Goal: Information Seeking & Learning: Learn about a topic

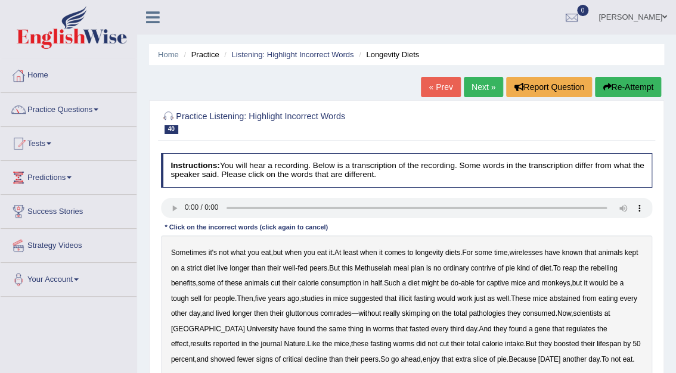
click at [535, 252] on b "wirelesses" at bounding box center [526, 253] width 33 height 8
click at [495, 269] on b "contrive" at bounding box center [482, 268] width 25 height 8
click at [410, 295] on b "illicit" at bounding box center [404, 298] width 13 height 8
click at [503, 314] on b "pathologies" at bounding box center [487, 313] width 36 height 8
click at [283, 359] on b "critical" at bounding box center [293, 359] width 20 height 8
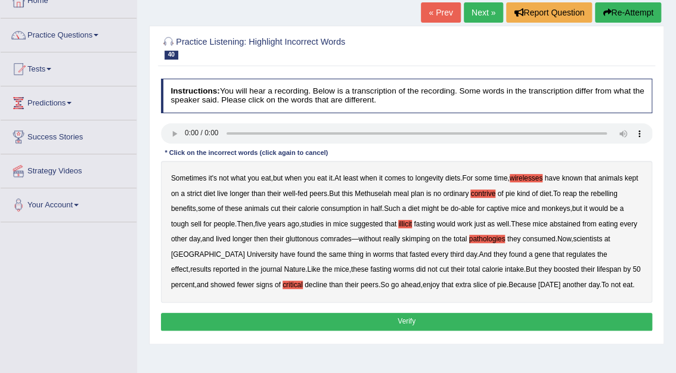
scroll to position [76, 0]
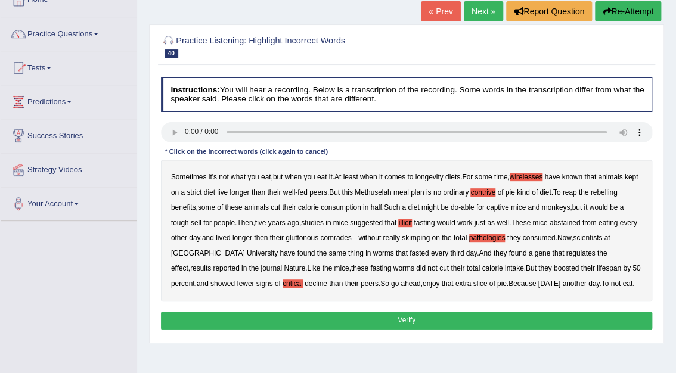
click at [618, 190] on b "rebelling" at bounding box center [604, 192] width 27 height 8
click at [411, 321] on button "Verify" at bounding box center [407, 320] width 492 height 17
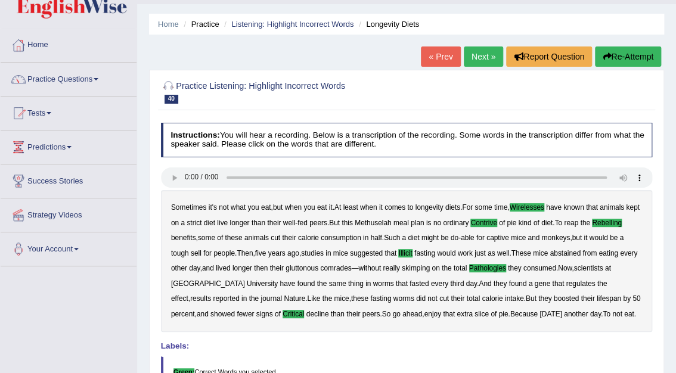
scroll to position [0, 0]
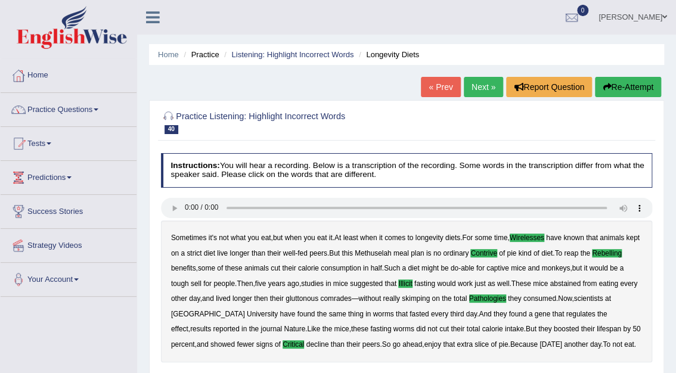
click at [484, 88] on link "Next »" at bounding box center [483, 87] width 39 height 20
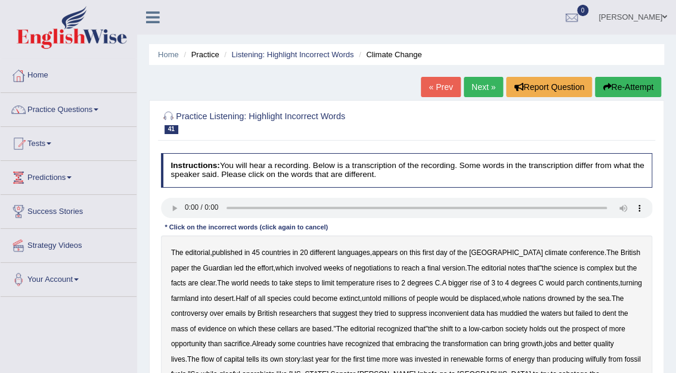
click at [553, 267] on b "science" at bounding box center [565, 268] width 24 height 8
click at [293, 327] on b "cellars" at bounding box center [287, 329] width 20 height 8
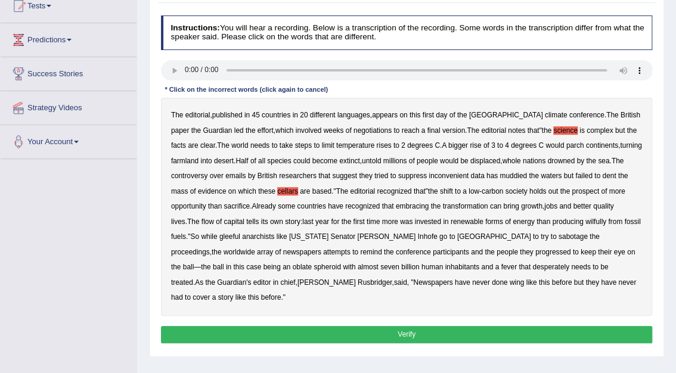
scroll to position [142, 0]
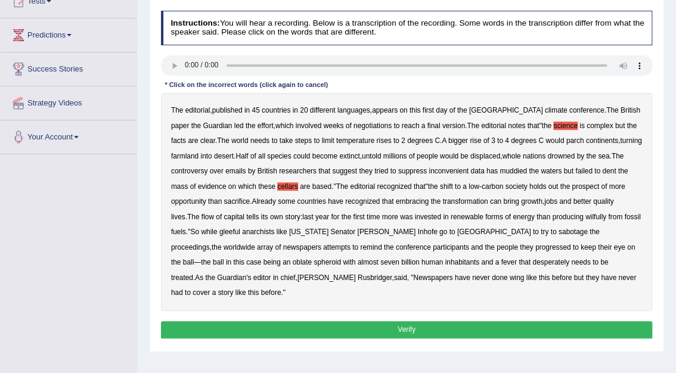
click at [587, 215] on b "wilfully" at bounding box center [595, 217] width 21 height 8
click at [535, 249] on b "progressed" at bounding box center [553, 247] width 36 height 8
click at [510, 277] on b "wing" at bounding box center [517, 278] width 14 height 8
click at [393, 321] on button "Verify" at bounding box center [407, 329] width 492 height 17
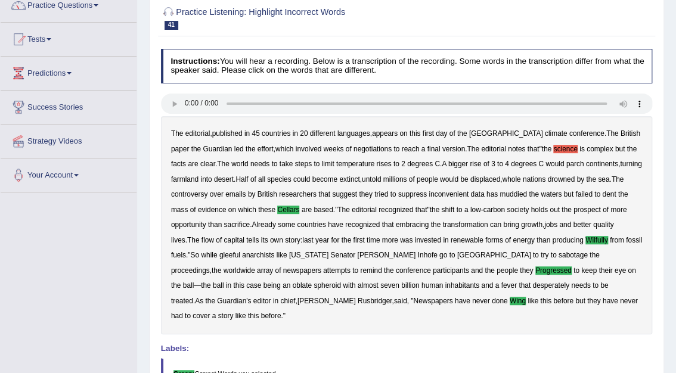
scroll to position [15, 0]
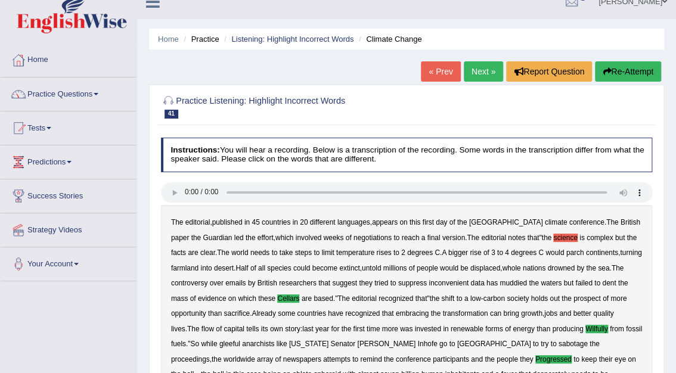
click at [484, 72] on link "Next »" at bounding box center [483, 71] width 39 height 20
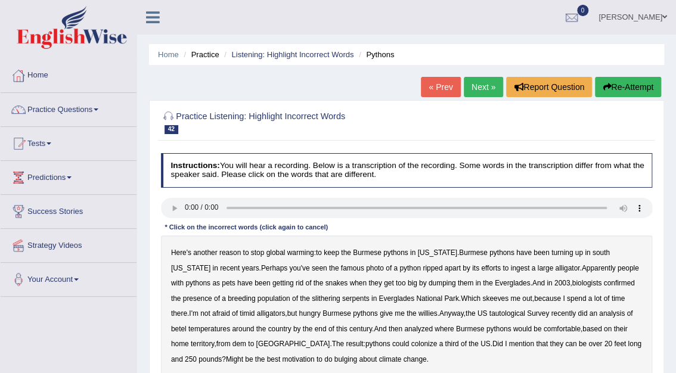
click at [489, 314] on b "tautological" at bounding box center [507, 313] width 36 height 8
click at [187, 325] on b "betel" at bounding box center [178, 329] width 15 height 8
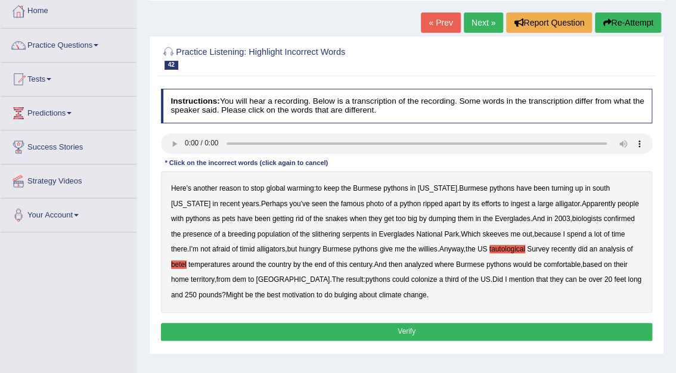
scroll to position [83, 0]
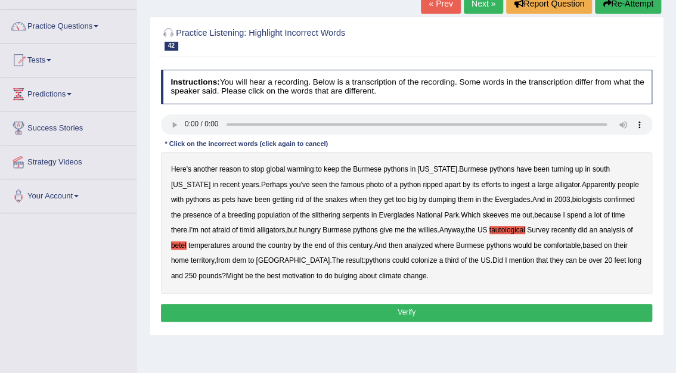
click at [232, 260] on b "dem" at bounding box center [239, 260] width 14 height 8
click at [334, 276] on b "bulging" at bounding box center [345, 276] width 23 height 8
click at [431, 309] on button "Verify" at bounding box center [407, 312] width 492 height 17
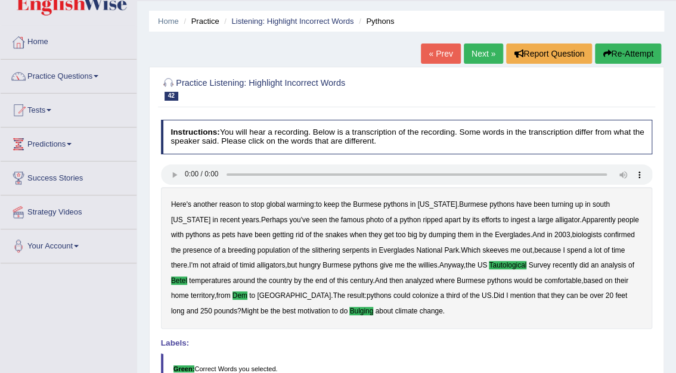
scroll to position [0, 0]
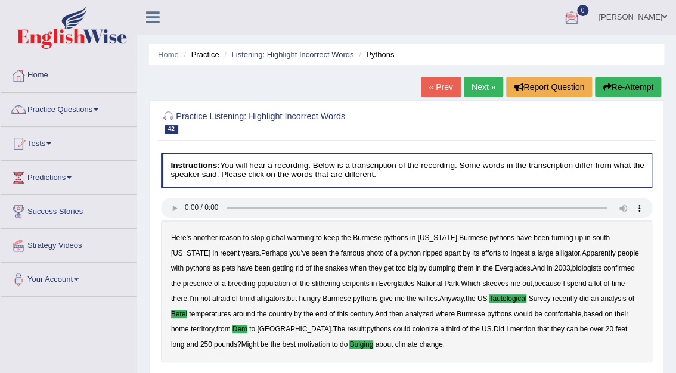
click at [474, 85] on link "Next »" at bounding box center [483, 87] width 39 height 20
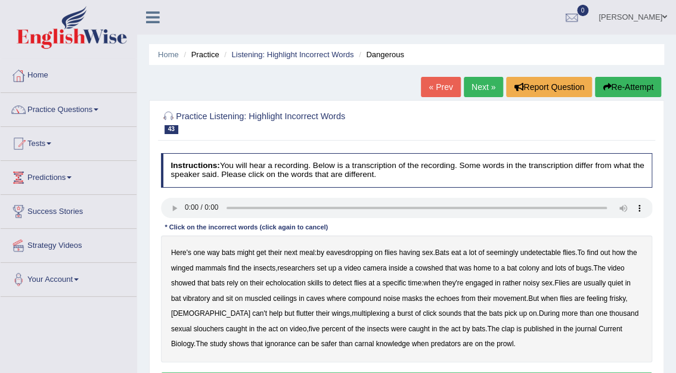
click at [250, 298] on b "muscled" at bounding box center [258, 298] width 26 height 8
click at [352, 314] on b "multiplexing" at bounding box center [371, 313] width 38 height 8
click at [224, 325] on b "slouchers" at bounding box center [209, 329] width 30 height 8
click at [501, 329] on b "clap" at bounding box center [507, 329] width 13 height 8
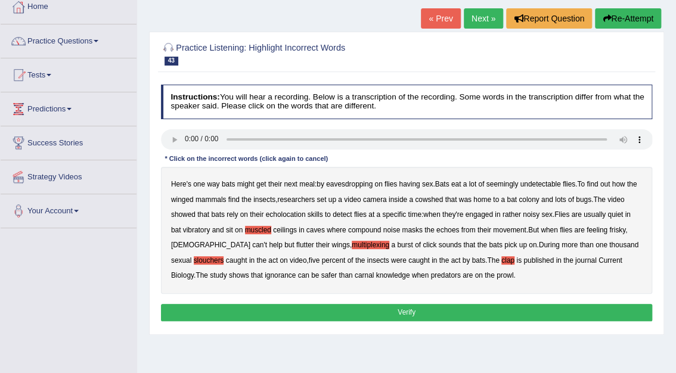
scroll to position [174, 0]
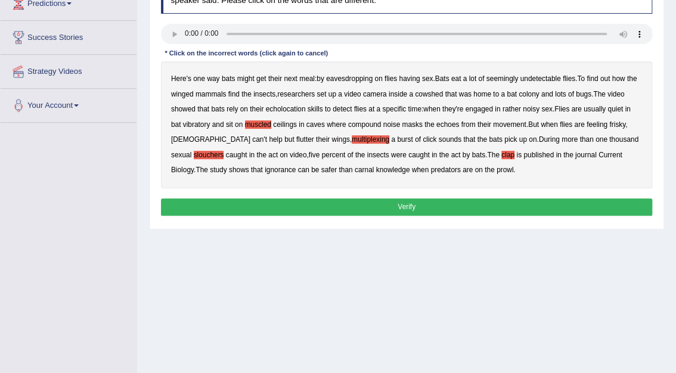
click at [412, 204] on button "Verify" at bounding box center [407, 206] width 492 height 17
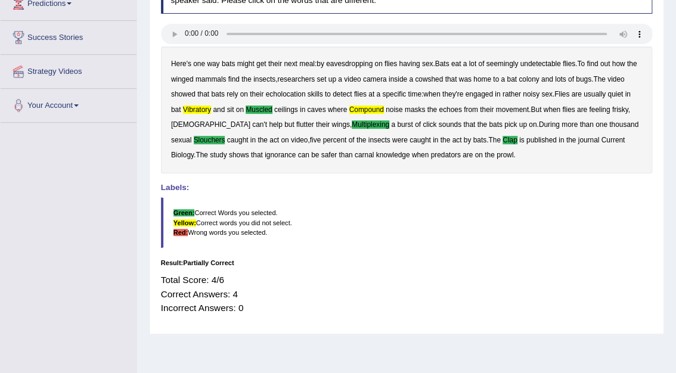
scroll to position [0, 0]
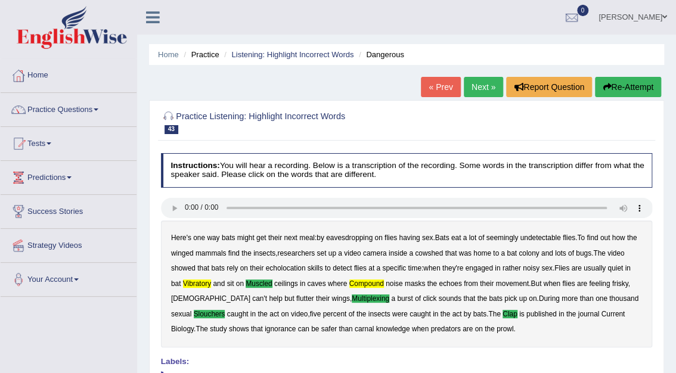
drag, startPoint x: 677, startPoint y: 15, endPoint x: 489, endPoint y: 86, distance: 201.3
click at [489, 86] on link "Next »" at bounding box center [483, 87] width 39 height 20
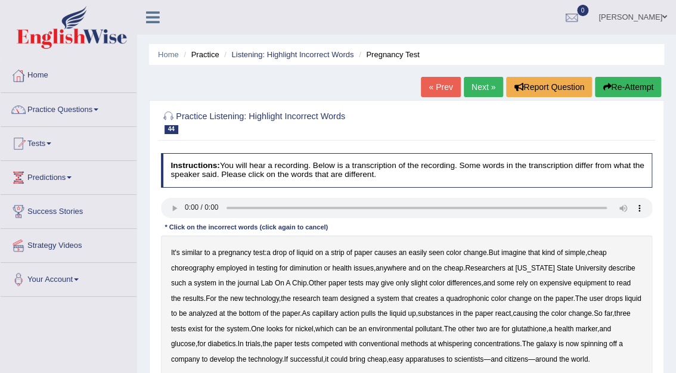
click at [191, 267] on b "choreography" at bounding box center [193, 268] width 44 height 8
click at [315, 268] on b "diminution" at bounding box center [306, 268] width 32 height 8
click at [469, 299] on b "quadrophonic" at bounding box center [467, 298] width 43 height 8
click at [465, 348] on div "It's similar to a pregnancy test : a drop of liquid on a strip of paper causes …" at bounding box center [407, 306] width 492 height 142
click at [465, 343] on b "whispering" at bounding box center [455, 344] width 34 height 8
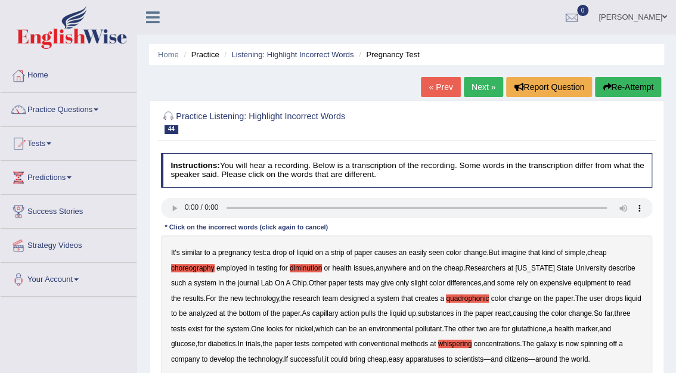
click at [556, 343] on b "galaxy" at bounding box center [546, 344] width 20 height 8
click at [435, 359] on b "apparatuses" at bounding box center [424, 359] width 39 height 8
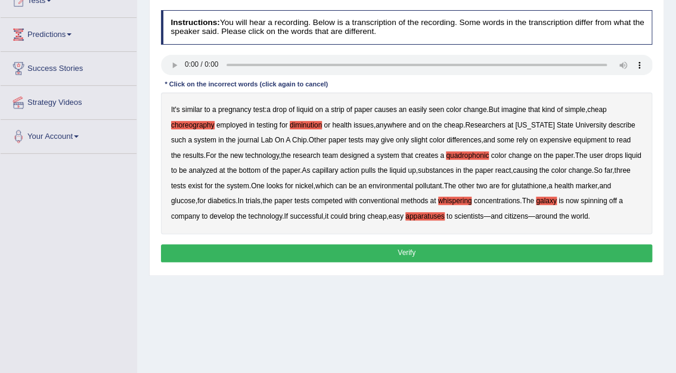
scroll to position [148, 0]
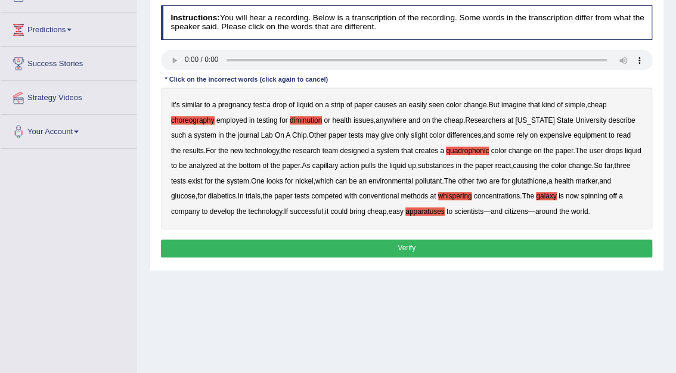
click at [410, 246] on button "Verify" at bounding box center [407, 248] width 492 height 17
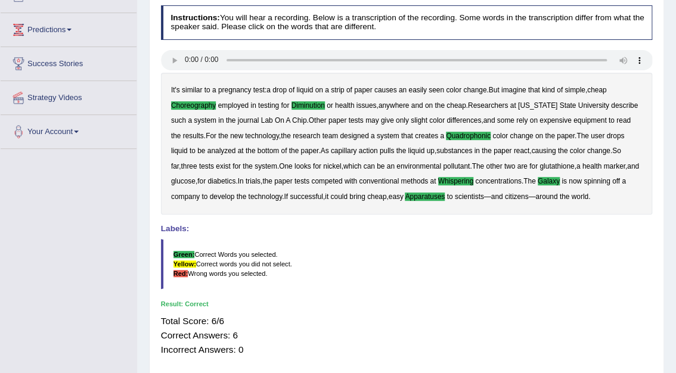
scroll to position [0, 0]
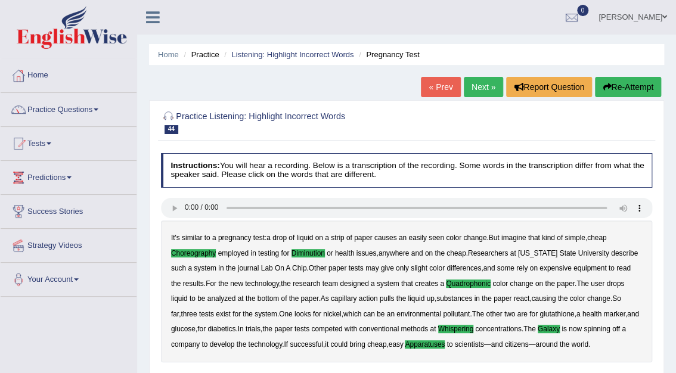
click at [473, 85] on link "Next »" at bounding box center [483, 87] width 39 height 20
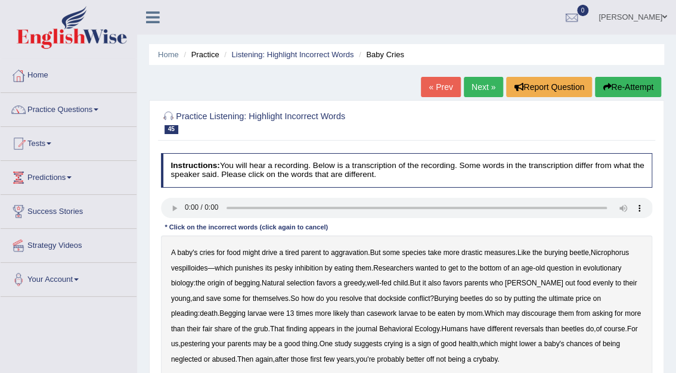
click at [314, 267] on b "inhibition" at bounding box center [308, 268] width 28 height 8
click at [378, 302] on b "dockside" at bounding box center [392, 298] width 28 height 8
click at [367, 312] on b "casework" at bounding box center [382, 313] width 30 height 8
click at [514, 331] on b "reversals" at bounding box center [528, 329] width 29 height 8
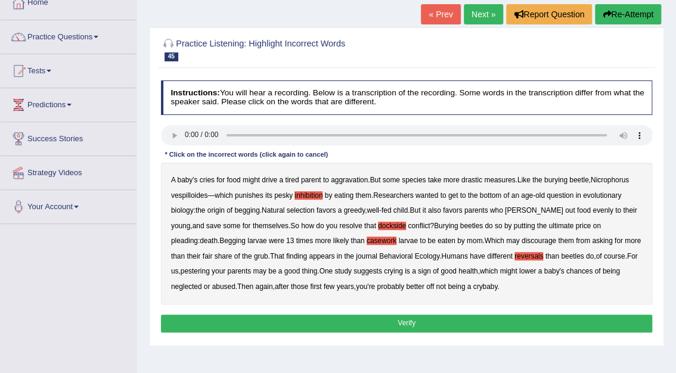
scroll to position [108, 0]
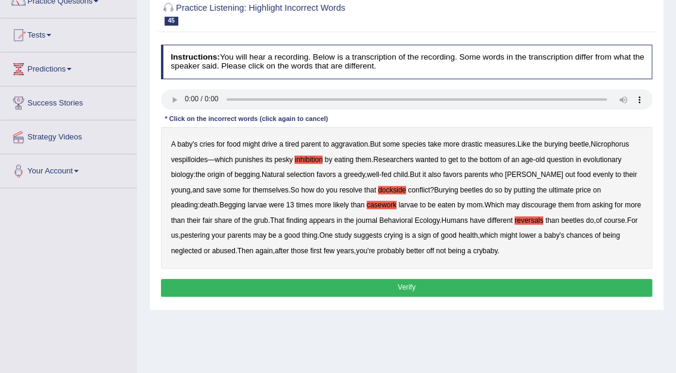
click at [412, 288] on button "Verify" at bounding box center [407, 287] width 492 height 17
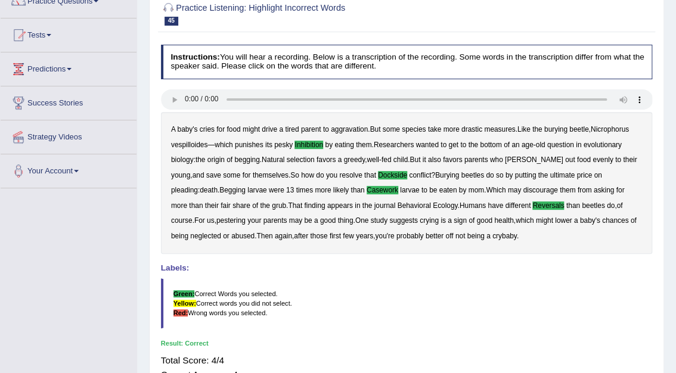
scroll to position [0, 0]
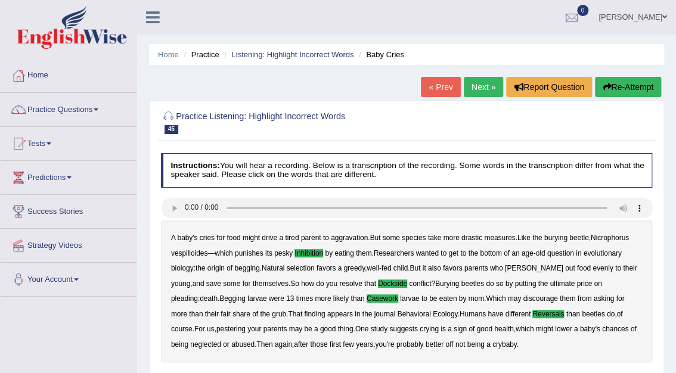
click at [500, 84] on link "Next »" at bounding box center [483, 87] width 39 height 20
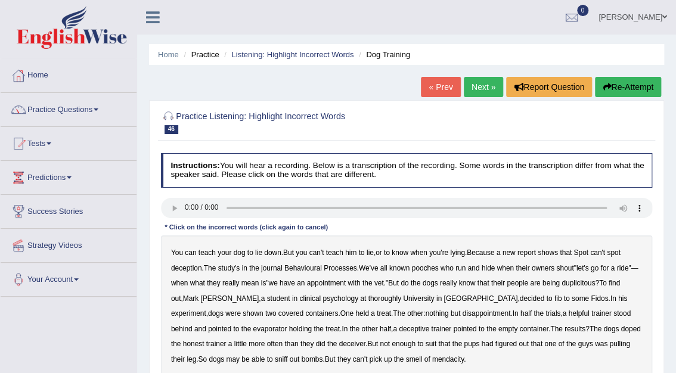
click at [368, 298] on b "thoroughly" at bounding box center [384, 298] width 33 height 8
click at [253, 329] on b "evaporator" at bounding box center [270, 329] width 34 height 8
click at [621, 328] on b "doped" at bounding box center [631, 329] width 20 height 8
click at [425, 343] on b "suit" at bounding box center [430, 344] width 11 height 8
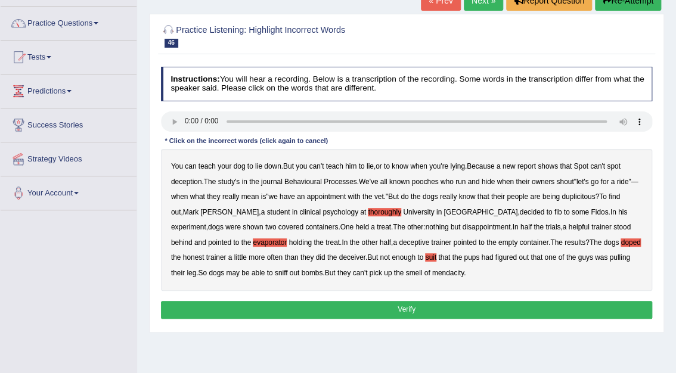
scroll to position [97, 0]
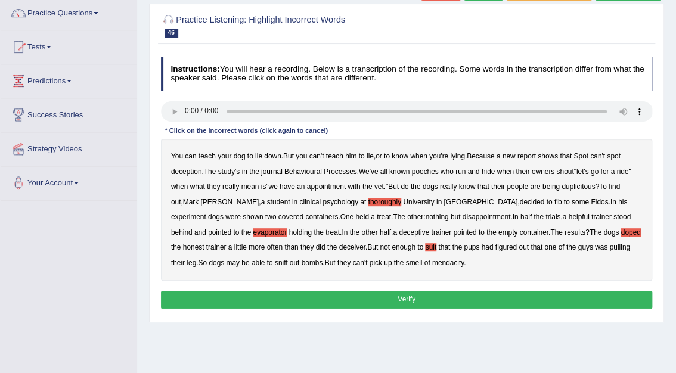
click at [405, 297] on button "Verify" at bounding box center [407, 299] width 492 height 17
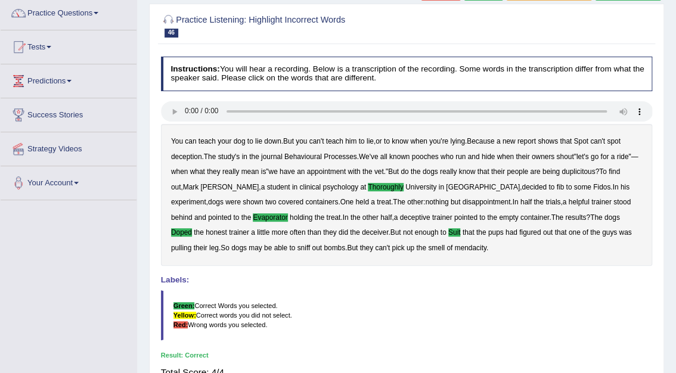
scroll to position [0, 0]
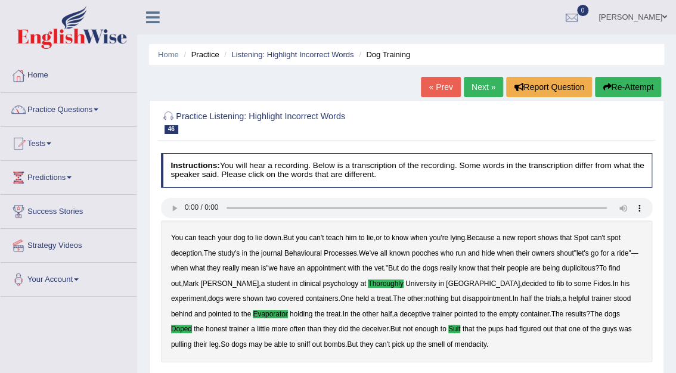
click at [489, 84] on link "Next »" at bounding box center [483, 87] width 39 height 20
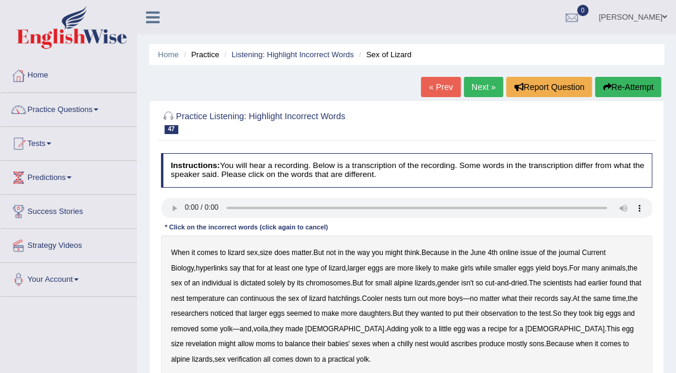
click at [196, 267] on b "hyperlinks" at bounding box center [212, 268] width 32 height 8
click at [248, 291] on div "When it comes to lizard sex , size does matter . But not in the way you might t…" at bounding box center [407, 306] width 492 height 142
click at [248, 296] on b "continuous" at bounding box center [257, 298] width 35 height 8
click at [536, 298] on b "records" at bounding box center [546, 298] width 24 height 8
click at [451, 343] on b "ascribes" at bounding box center [464, 344] width 26 height 8
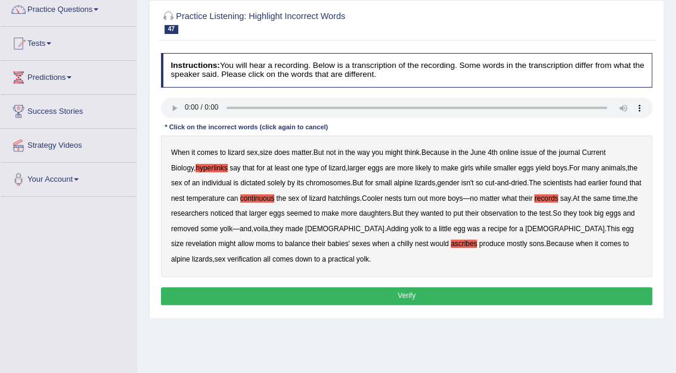
scroll to position [122, 0]
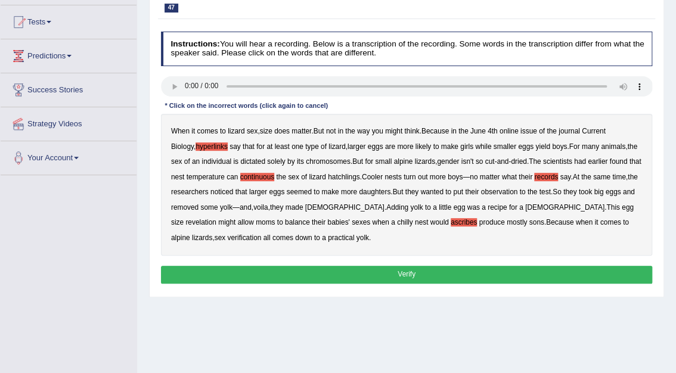
click at [261, 234] on b "verification" at bounding box center [244, 238] width 34 height 8
click at [416, 274] on button "Verify" at bounding box center [407, 274] width 492 height 17
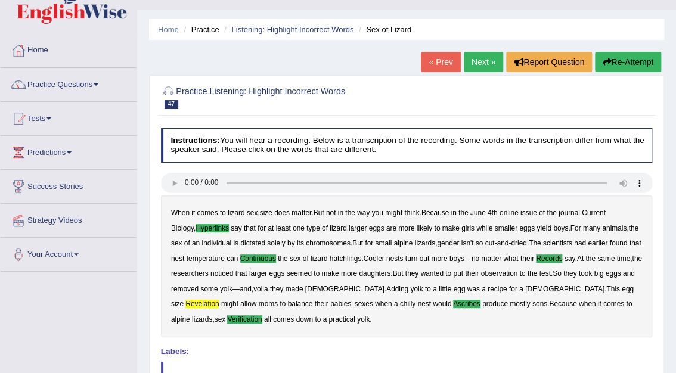
scroll to position [0, 0]
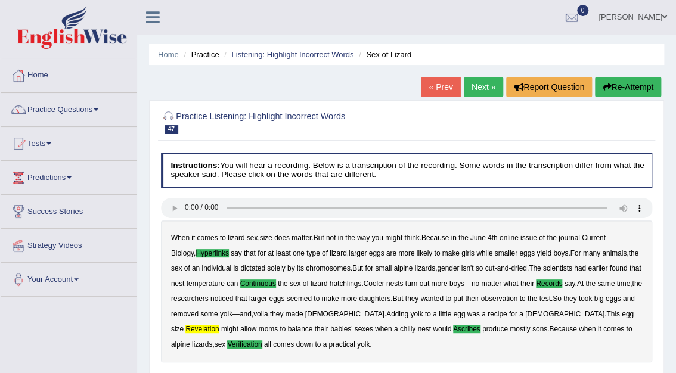
click at [486, 85] on link "Next »" at bounding box center [483, 87] width 39 height 20
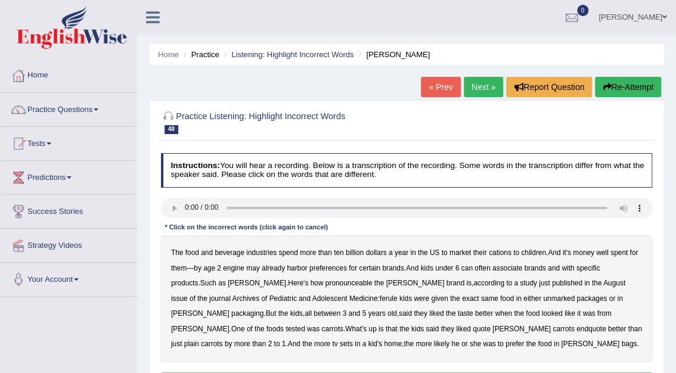
click at [506, 251] on b "cations" at bounding box center [500, 253] width 23 height 8
click at [234, 271] on b "engine" at bounding box center [233, 268] width 21 height 8
click at [325, 281] on b "pronounceable" at bounding box center [348, 283] width 47 height 8
click at [380, 299] on b "ferule" at bounding box center [389, 298] width 18 height 8
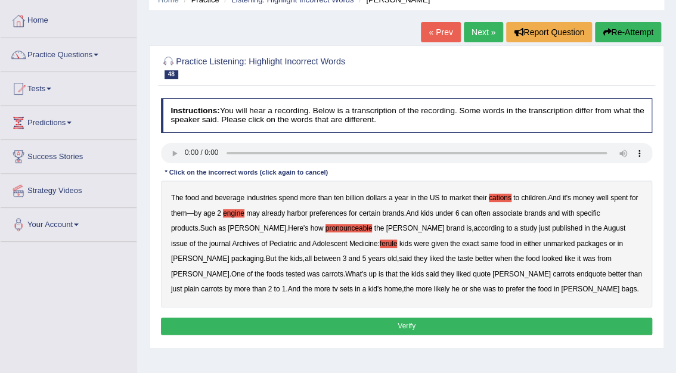
scroll to position [85, 0]
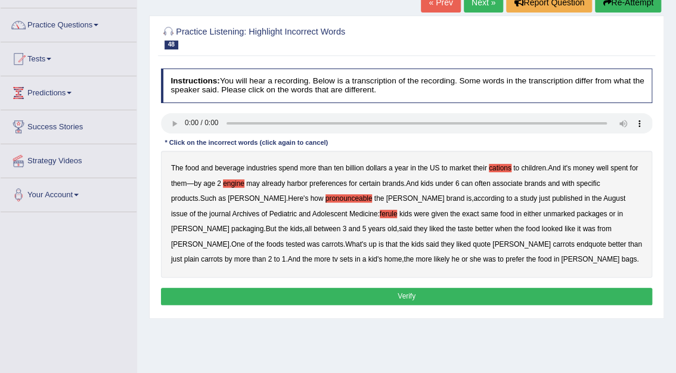
click at [401, 293] on button "Verify" at bounding box center [407, 296] width 492 height 17
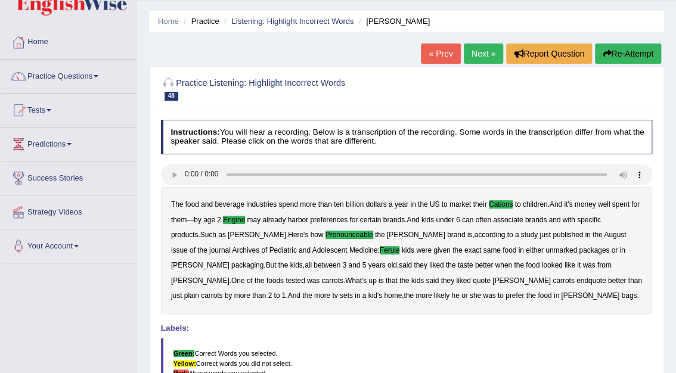
scroll to position [0, 0]
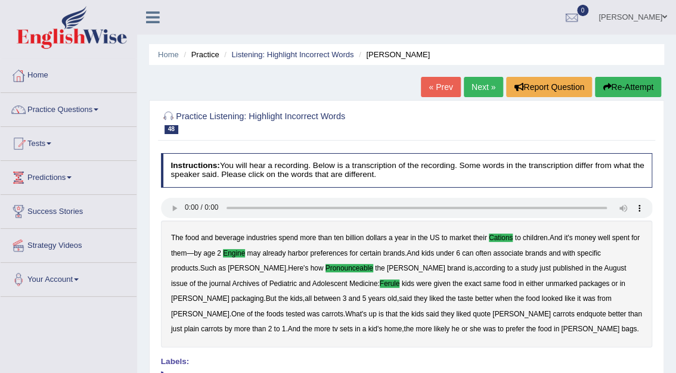
click at [482, 91] on link "Next »" at bounding box center [483, 87] width 39 height 20
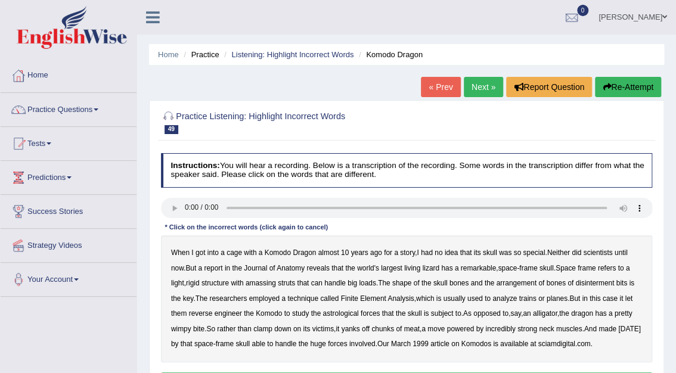
click at [271, 284] on b "amassing" at bounding box center [261, 283] width 30 height 8
click at [339, 312] on b "astrological" at bounding box center [340, 313] width 36 height 8
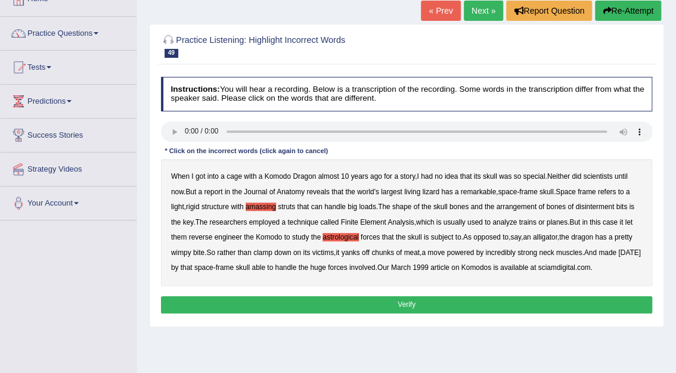
scroll to position [80, 0]
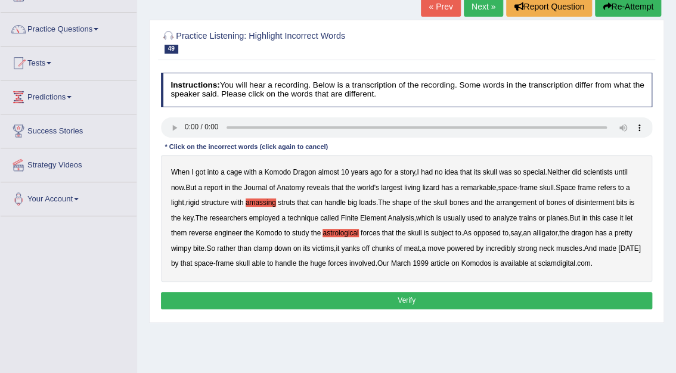
click at [618, 253] on b "carnival" at bounding box center [629, 248] width 22 height 8
click at [449, 298] on button "Verify" at bounding box center [407, 300] width 492 height 17
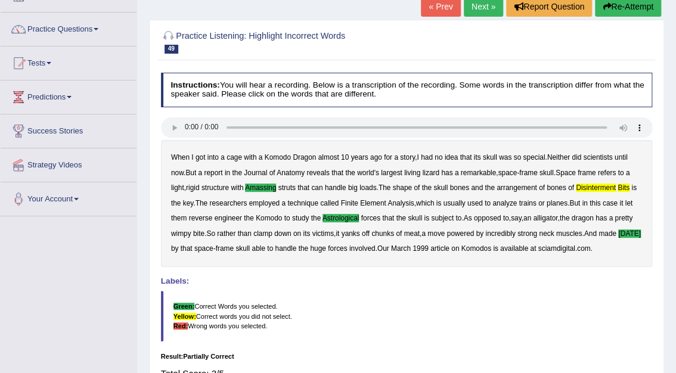
scroll to position [0, 0]
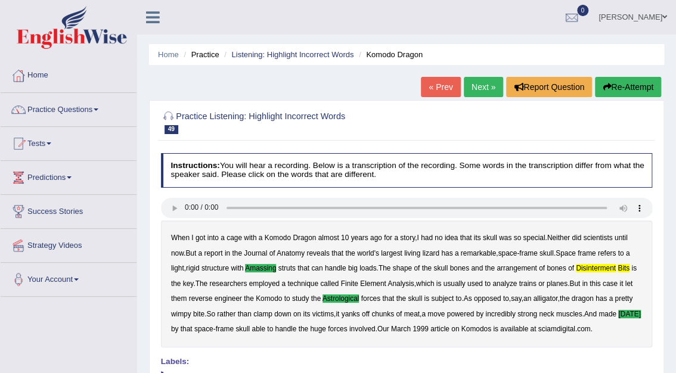
click at [481, 91] on link "Next »" at bounding box center [483, 87] width 39 height 20
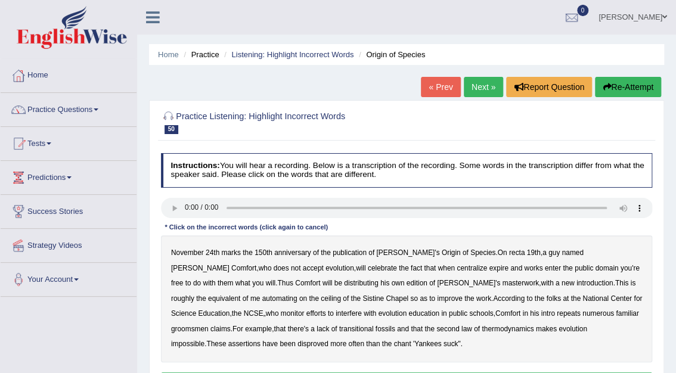
click at [457, 269] on b "centralize" at bounding box center [472, 268] width 30 height 8
click at [297, 294] on b "automating" at bounding box center [279, 298] width 35 height 8
click at [209, 325] on b "groomsmen" at bounding box center [190, 329] width 38 height 8
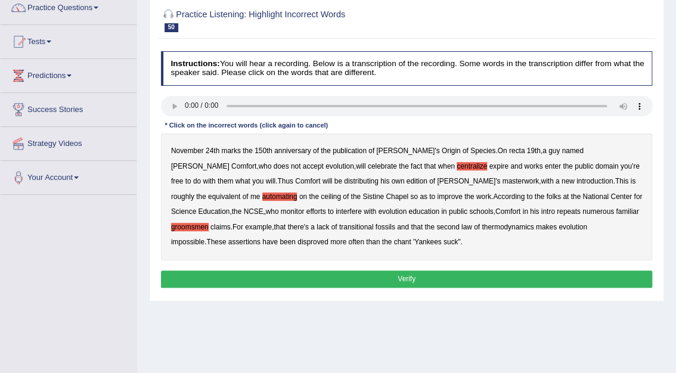
scroll to position [140, 0]
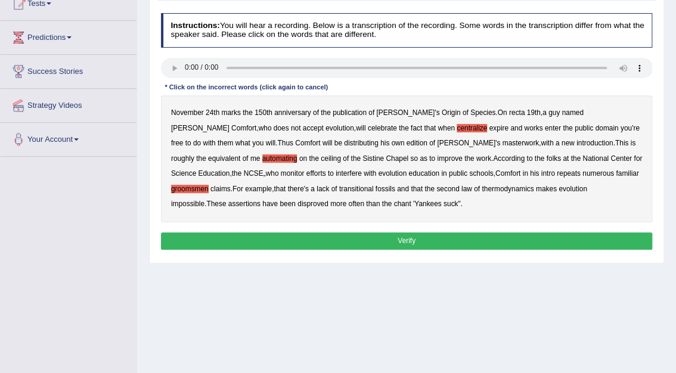
click at [426, 244] on button "Verify" at bounding box center [407, 240] width 492 height 17
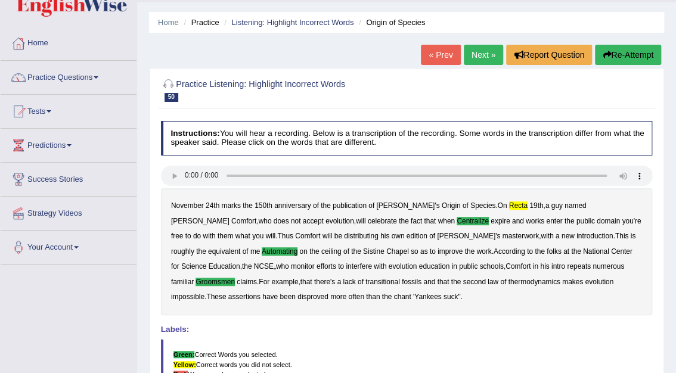
scroll to position [0, 0]
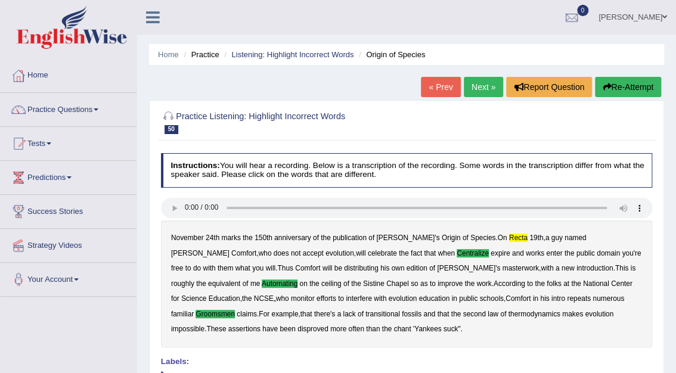
click at [482, 88] on link "Next »" at bounding box center [483, 87] width 39 height 20
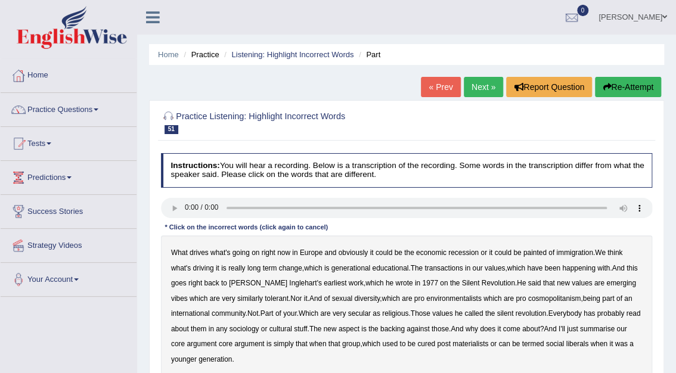
click at [539, 252] on b "painted" at bounding box center [534, 253] width 23 height 8
click at [188, 294] on b "vibes" at bounding box center [179, 298] width 17 height 8
click at [405, 329] on b "backing" at bounding box center [392, 329] width 24 height 8
click at [430, 344] on div "What drives what's going on right now in Europe and obviously it could be the e…" at bounding box center [407, 306] width 492 height 142
click at [450, 341] on b "post" at bounding box center [443, 344] width 13 height 8
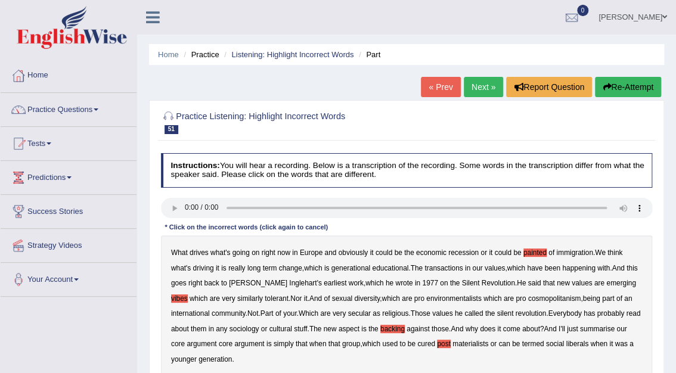
click at [435, 345] on b "cured" at bounding box center [426, 344] width 18 height 8
drag, startPoint x: 674, startPoint y: 210, endPoint x: 681, endPoint y: 244, distance: 35.2
click at [675, 244] on html "Toggle navigation Home Practice Questions Speaking Practice Read Aloud Repeat S…" at bounding box center [338, 186] width 676 height 373
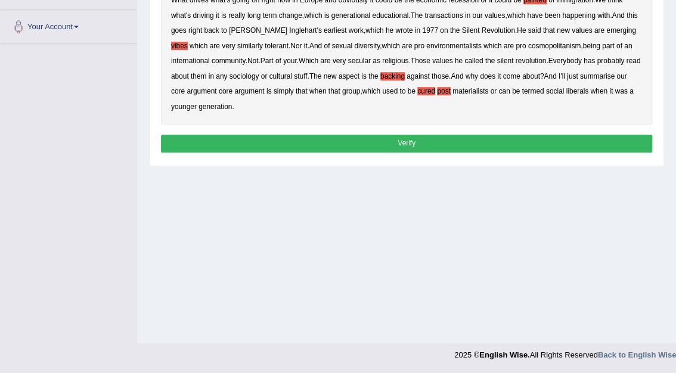
click at [396, 141] on button "Verify" at bounding box center [407, 143] width 492 height 17
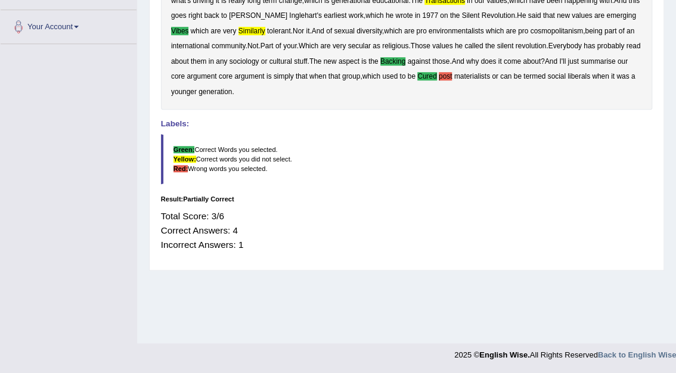
scroll to position [0, 0]
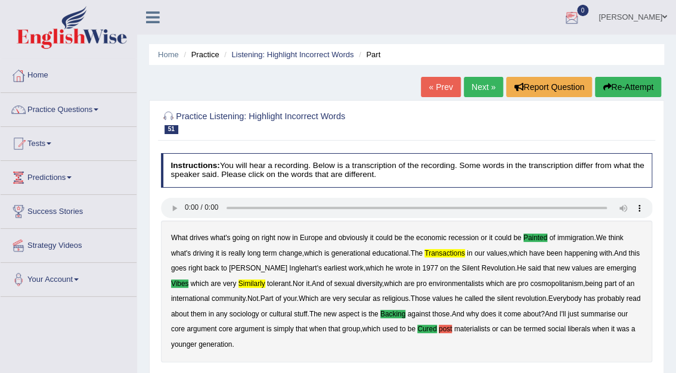
click at [482, 85] on link "Next »" at bounding box center [483, 87] width 39 height 20
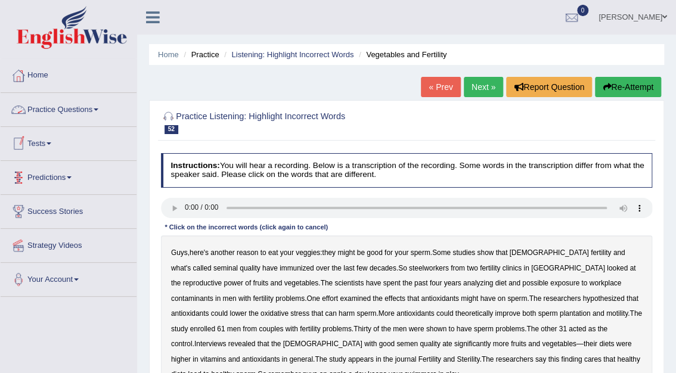
click at [67, 110] on link "Practice Questions" at bounding box center [69, 108] width 136 height 30
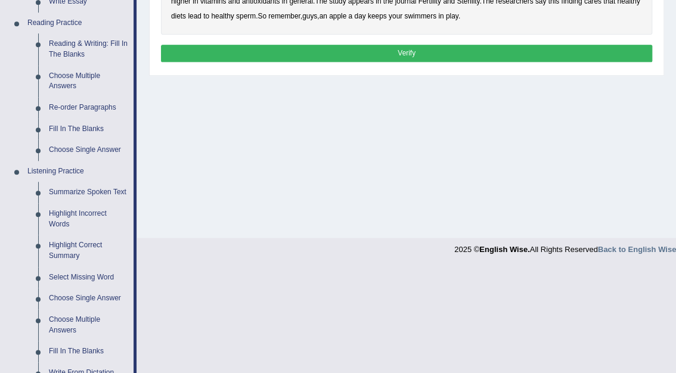
scroll to position [377, 0]
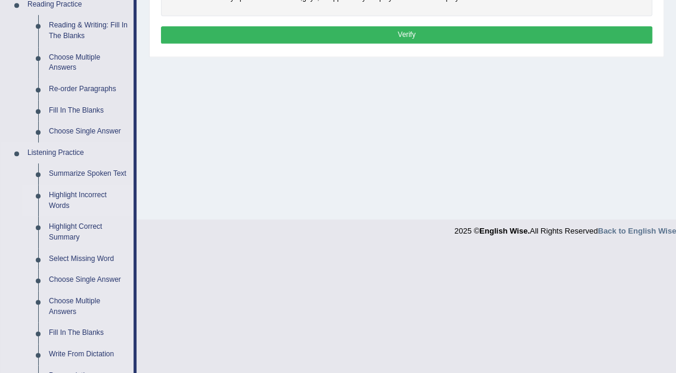
click at [83, 194] on link "Highlight Incorrect Words" at bounding box center [89, 201] width 90 height 32
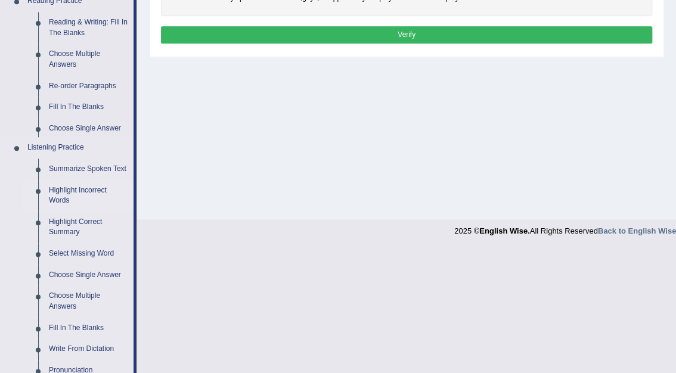
scroll to position [253, 0]
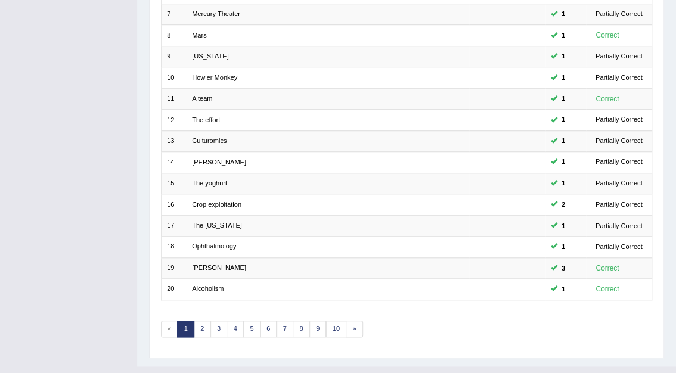
scroll to position [313, 0]
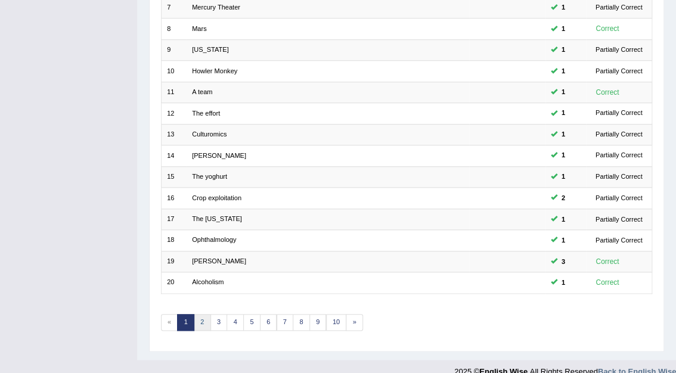
click at [202, 314] on link "2" at bounding box center [202, 322] width 17 height 17
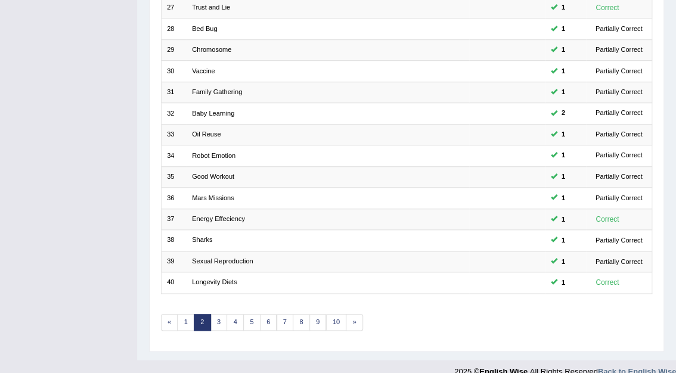
scroll to position [305, 0]
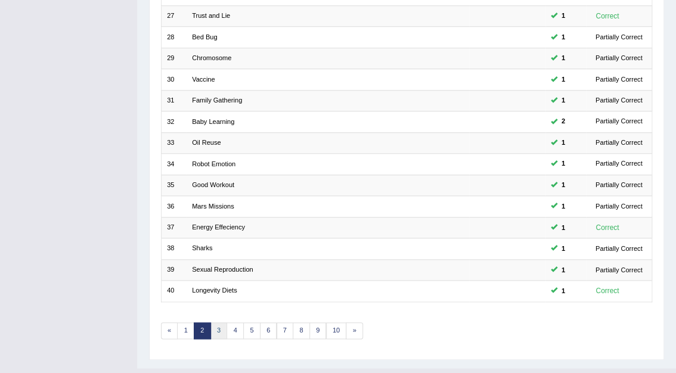
click at [214, 322] on link "3" at bounding box center [218, 330] width 17 height 17
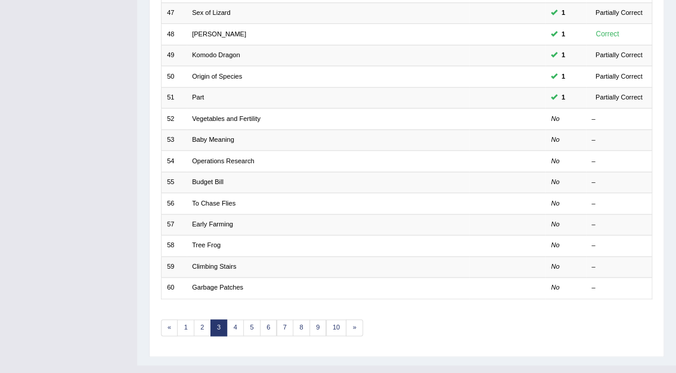
scroll to position [306, 0]
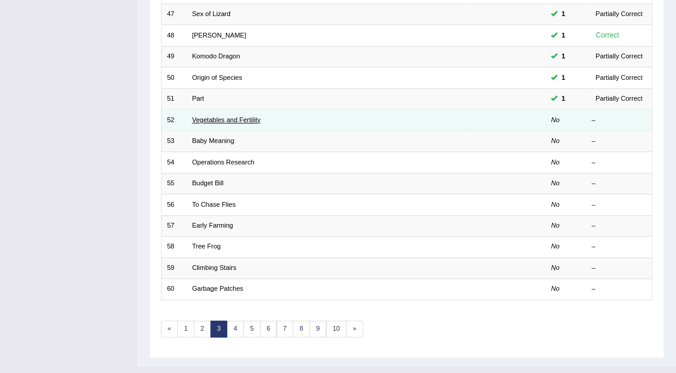
click at [207, 116] on link "Vegetables and Fertility" at bounding box center [226, 119] width 69 height 7
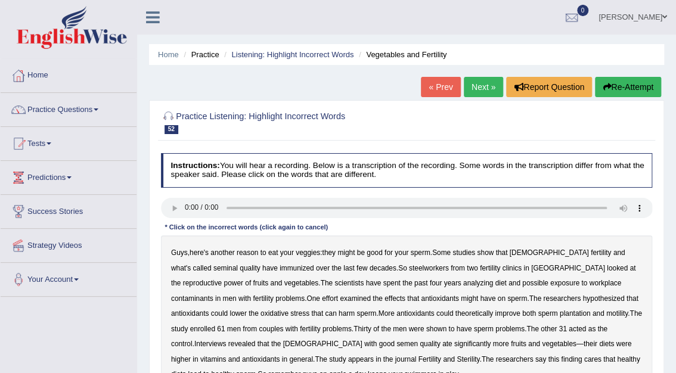
click at [280, 269] on b "immunized" at bounding box center [297, 268] width 35 height 8
click at [409, 265] on b "steelworkers" at bounding box center [429, 268] width 40 height 8
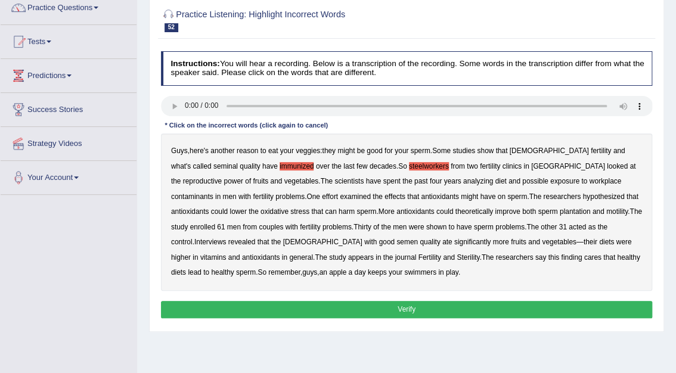
scroll to position [118, 0]
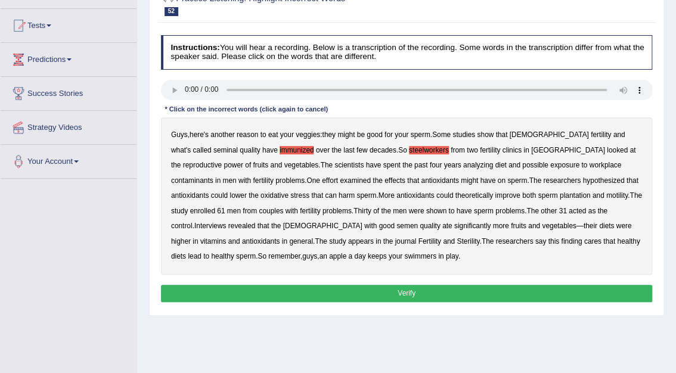
click at [584, 241] on b "cares" at bounding box center [592, 241] width 17 height 8
click at [404, 296] on button "Verify" at bounding box center [407, 293] width 492 height 17
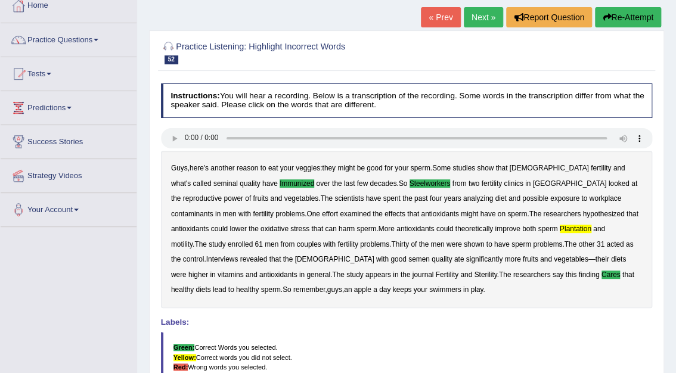
scroll to position [0, 0]
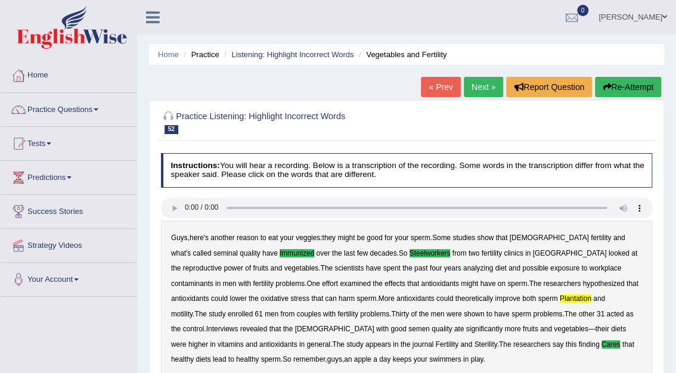
click at [484, 82] on link "Next »" at bounding box center [483, 87] width 39 height 20
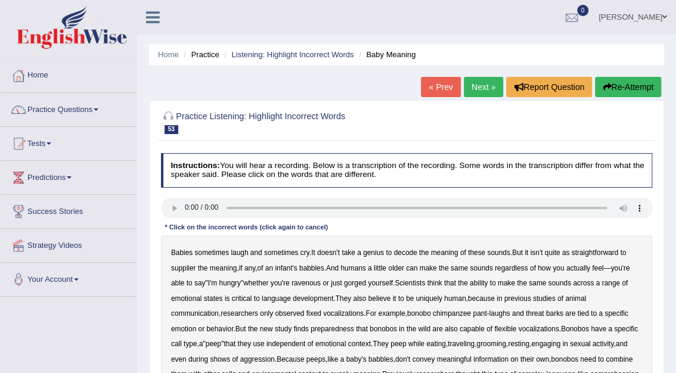
drag, startPoint x: 672, startPoint y: 128, endPoint x: 682, endPoint y: 169, distance: 42.2
click at [675, 169] on html "Toggle navigation Home Practice Questions Speaking Practice Read Aloud Repeat S…" at bounding box center [338, 186] width 676 height 373
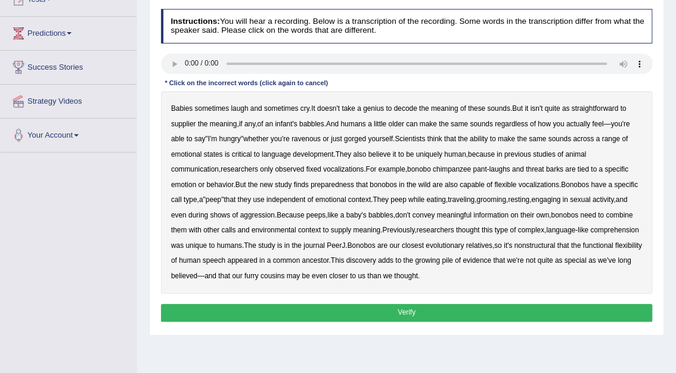
scroll to position [138, 0]
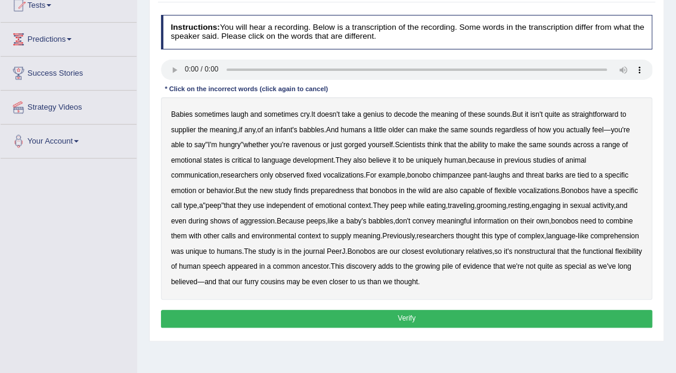
click at [311, 187] on b "preparedness" at bounding box center [333, 191] width 44 height 8
click at [527, 251] on b "nonstructural" at bounding box center [534, 251] width 41 height 8
click at [417, 315] on button "Verify" at bounding box center [407, 318] width 492 height 17
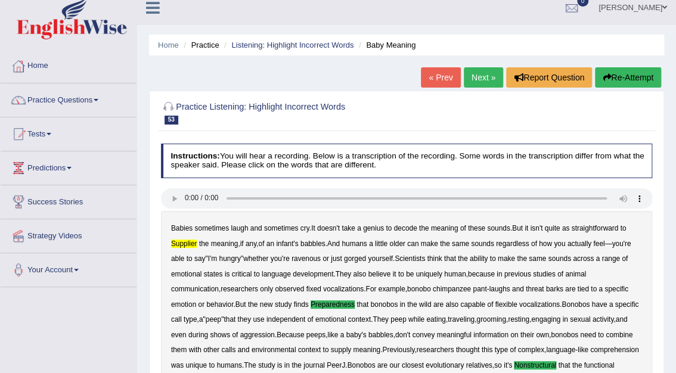
scroll to position [0, 0]
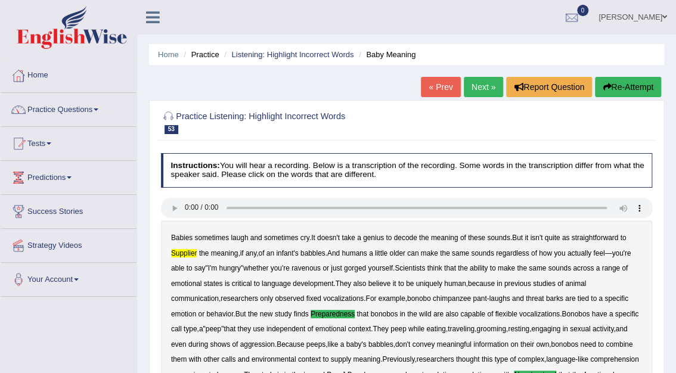
click at [479, 80] on link "Next »" at bounding box center [483, 87] width 39 height 20
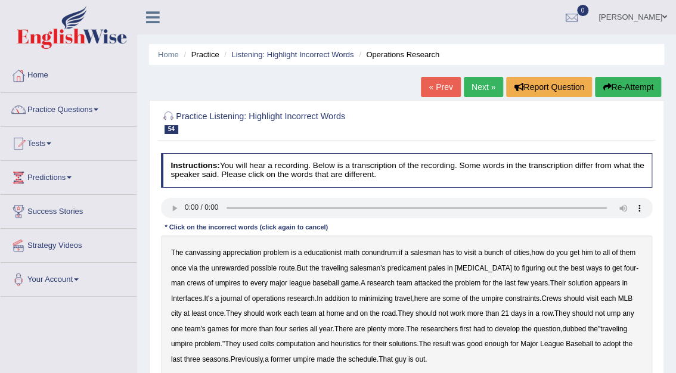
click at [198, 253] on b "canvassing" at bounding box center [203, 253] width 36 height 8
click at [235, 252] on b "appreciation" at bounding box center [241, 253] width 39 height 8
click at [331, 256] on b "educationist" at bounding box center [323, 253] width 38 height 8
click at [223, 265] on b "unrewarded" at bounding box center [230, 268] width 38 height 8
click at [610, 313] on b "ump" at bounding box center [614, 313] width 14 height 8
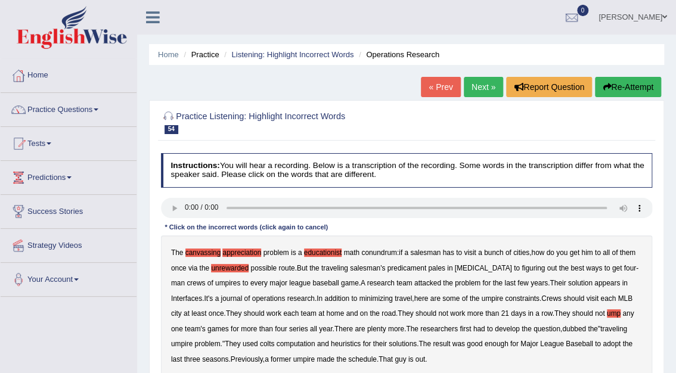
click at [271, 346] on b "colts" at bounding box center [267, 344] width 14 height 8
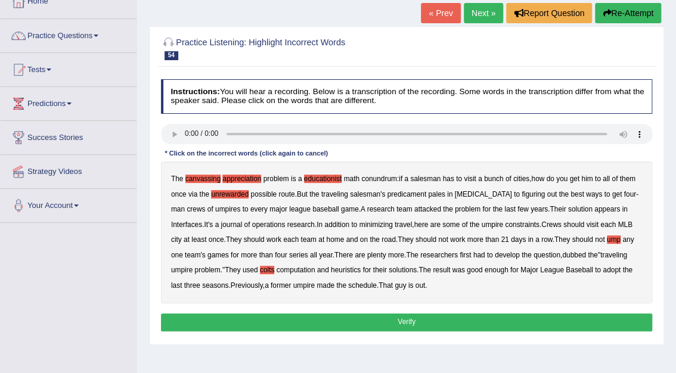
scroll to position [103, 0]
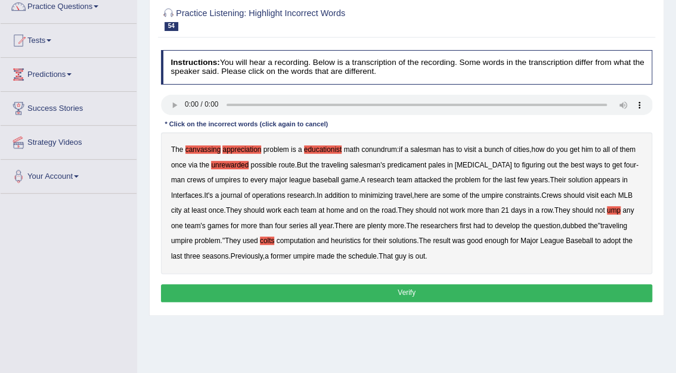
click at [420, 296] on button "Verify" at bounding box center [407, 292] width 492 height 17
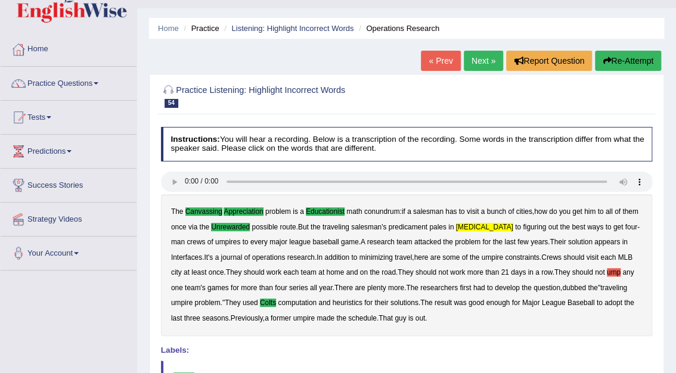
scroll to position [0, 0]
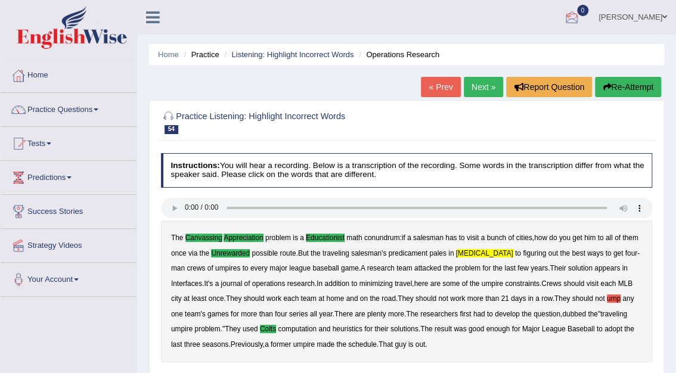
click at [491, 86] on link "Next »" at bounding box center [483, 87] width 39 height 20
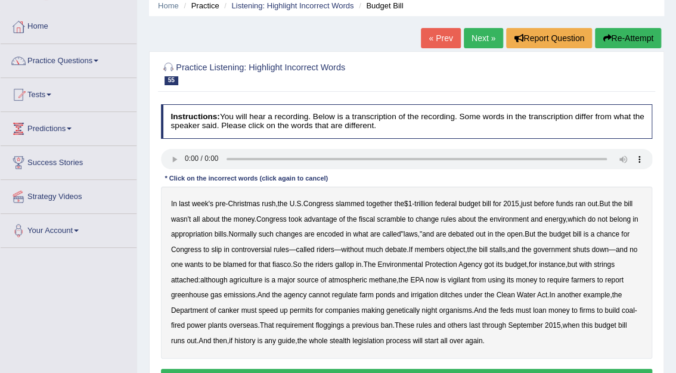
scroll to position [50, 0]
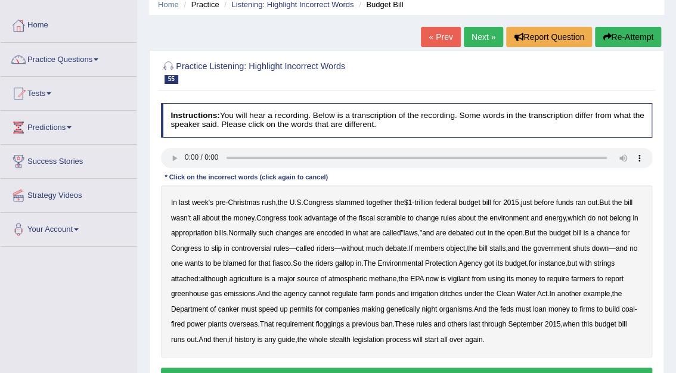
click at [460, 279] on b "vigilant" at bounding box center [459, 279] width 22 height 8
click at [231, 310] on b "canker" at bounding box center [228, 309] width 21 height 8
click at [427, 306] on b "night" at bounding box center [428, 309] width 15 height 8
click at [333, 322] on b "floggings" at bounding box center [329, 324] width 29 height 8
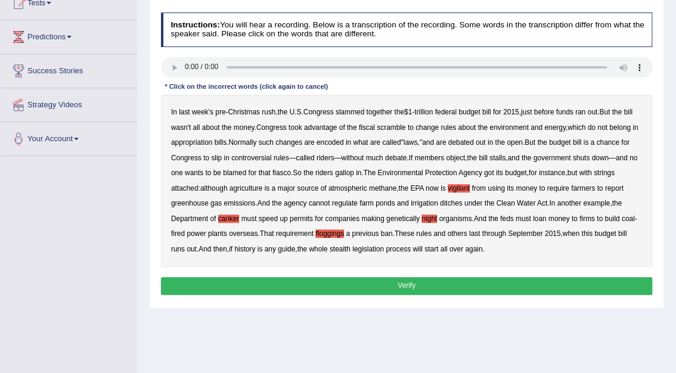
scroll to position [148, 0]
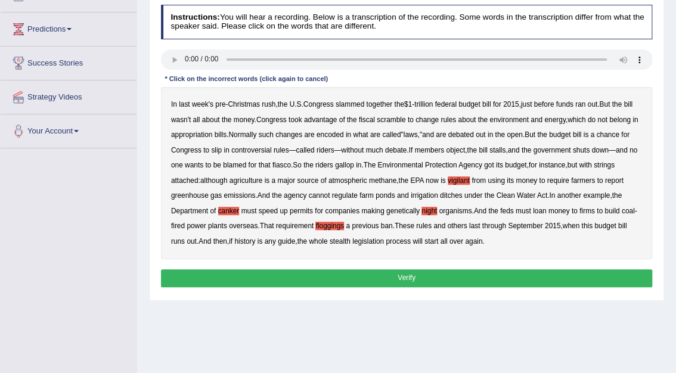
click at [436, 279] on button "Verify" at bounding box center [407, 277] width 492 height 17
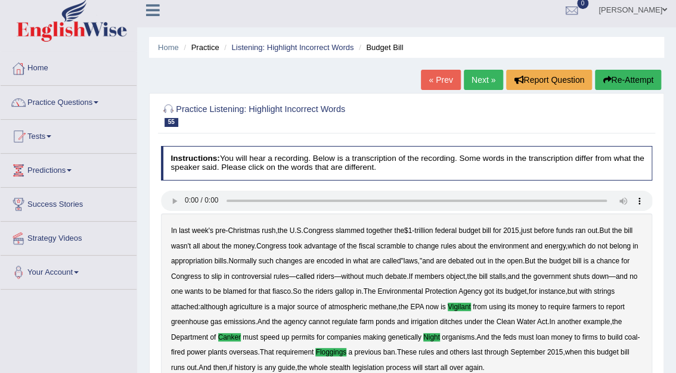
scroll to position [0, 0]
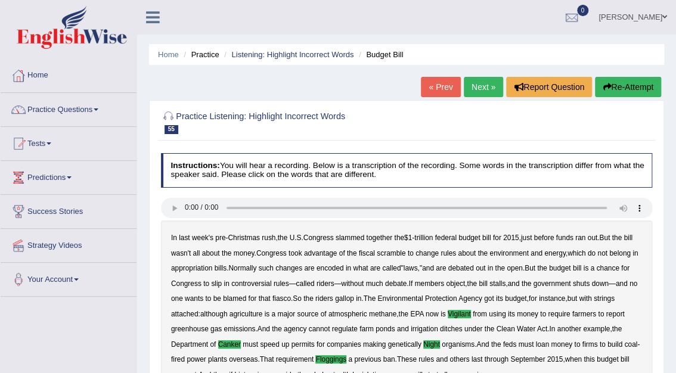
click at [482, 82] on link "Next »" at bounding box center [483, 87] width 39 height 20
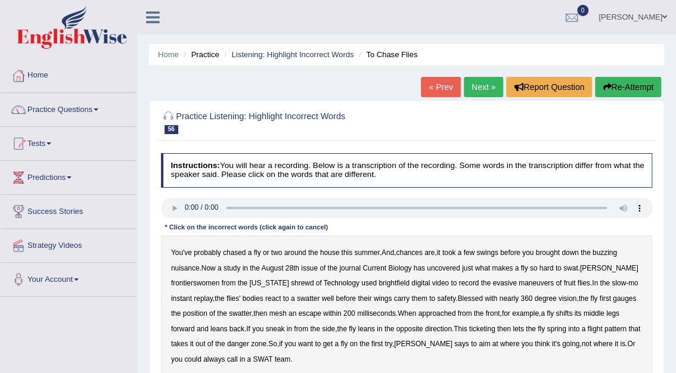
click at [200, 267] on div "You've probably chased a fly or two around the house this summer . And , chance…" at bounding box center [407, 306] width 492 height 142
click at [200, 277] on div "You've probably chased a fly or two around the house this summer . And , chance…" at bounding box center [407, 306] width 492 height 142
click at [200, 281] on b "frontierswomen" at bounding box center [195, 283] width 48 height 8
click at [381, 284] on b "brightfield" at bounding box center [394, 283] width 31 height 8
click at [281, 309] on b "mesh" at bounding box center [277, 313] width 17 height 8
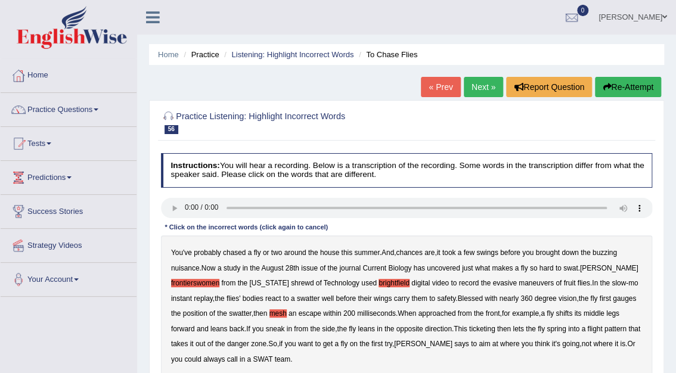
click at [489, 327] on b "ticketing" at bounding box center [482, 329] width 26 height 8
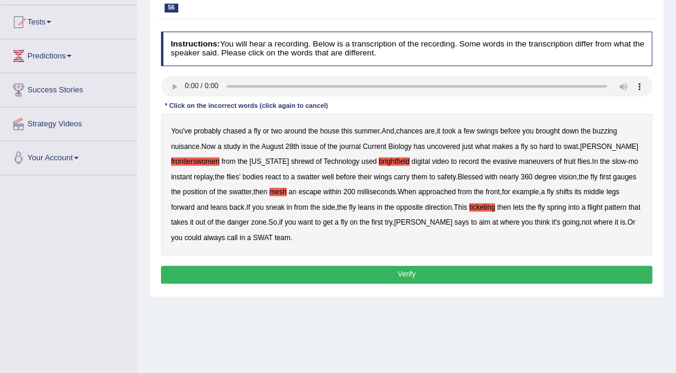
scroll to position [130, 0]
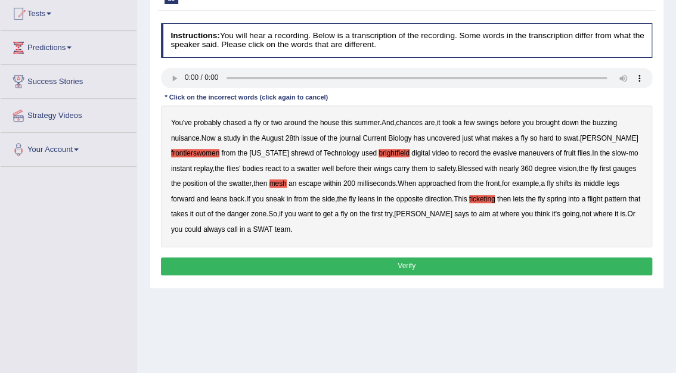
click at [407, 266] on button "Verify" at bounding box center [407, 266] width 492 height 17
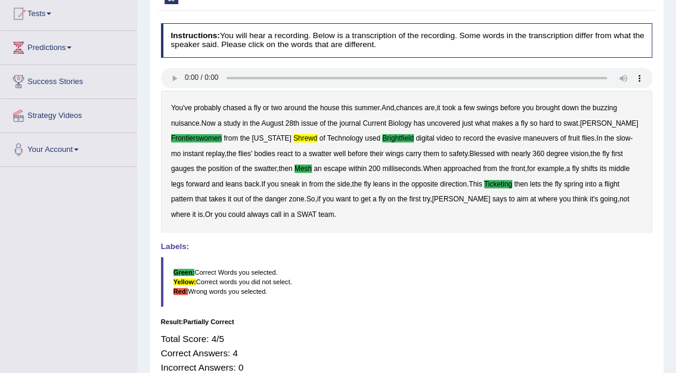
scroll to position [0, 0]
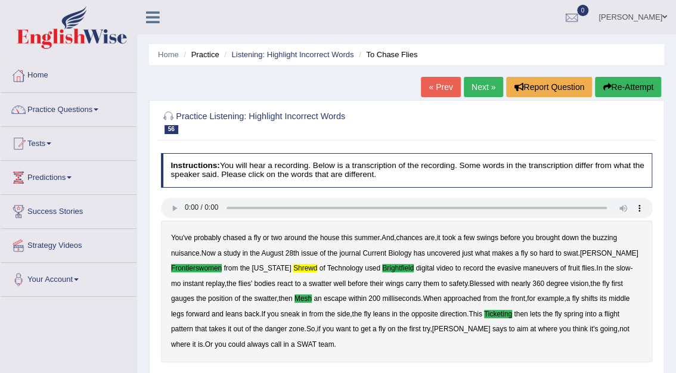
click at [491, 82] on link "Next »" at bounding box center [483, 87] width 39 height 20
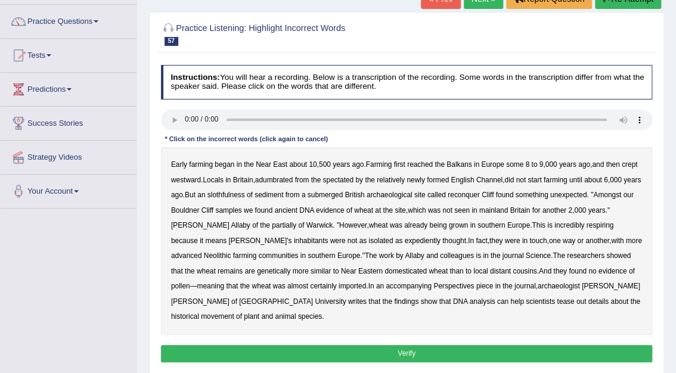
scroll to position [118, 0]
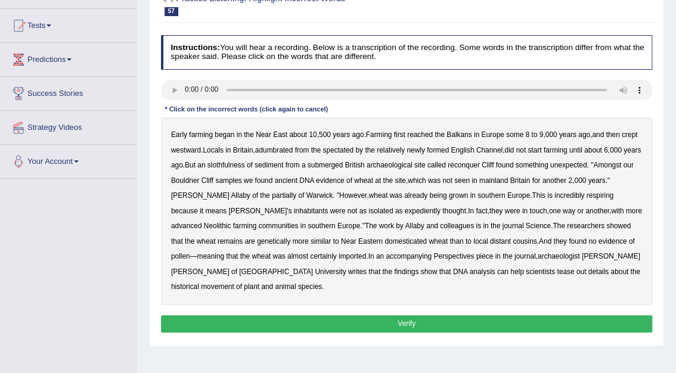
click at [281, 148] on b "adumbrated" at bounding box center [274, 150] width 38 height 8
click at [347, 150] on b "spectated" at bounding box center [337, 150] width 31 height 8
click at [245, 163] on b "slothfulness" at bounding box center [226, 165] width 38 height 8
click at [272, 194] on b "partially" at bounding box center [284, 195] width 24 height 8
click at [587, 191] on b "respiring" at bounding box center [600, 195] width 27 height 8
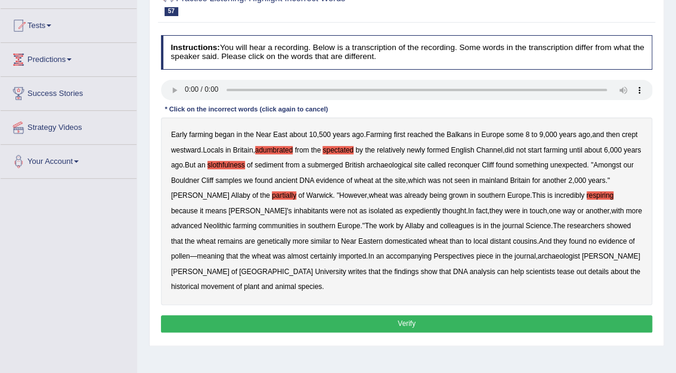
click at [422, 325] on button "Verify" at bounding box center [407, 323] width 492 height 17
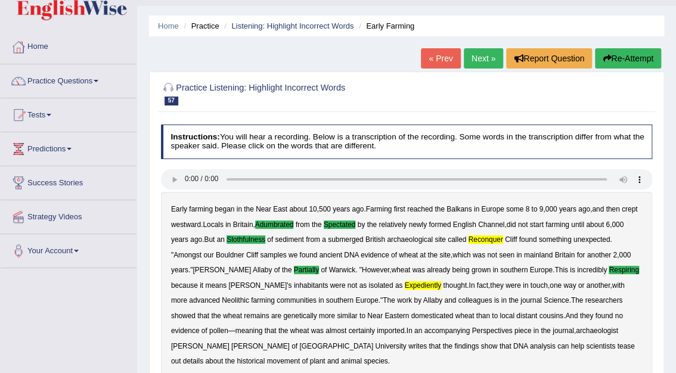
scroll to position [0, 0]
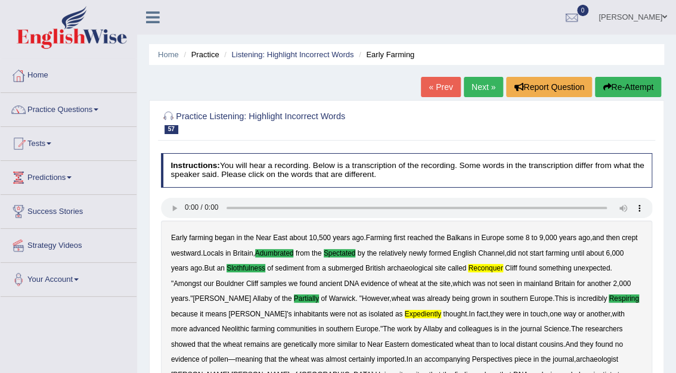
click at [492, 83] on link "Next »" at bounding box center [483, 87] width 39 height 20
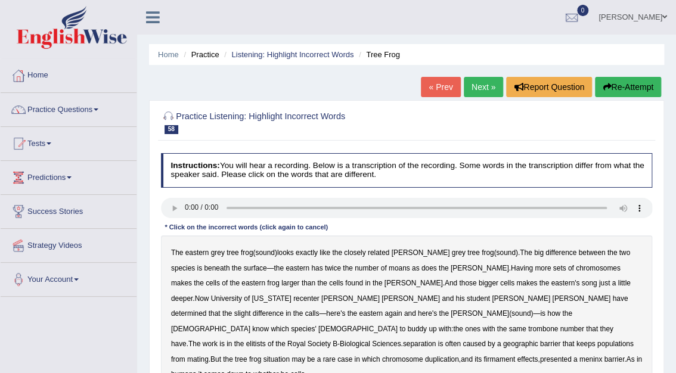
click at [389, 268] on b "moans" at bounding box center [399, 268] width 21 height 8
click at [246, 340] on b "elitists" at bounding box center [256, 344] width 20 height 8
click at [403, 340] on b "separation" at bounding box center [419, 344] width 33 height 8
click at [483, 355] on b "firmament" at bounding box center [499, 359] width 32 height 8
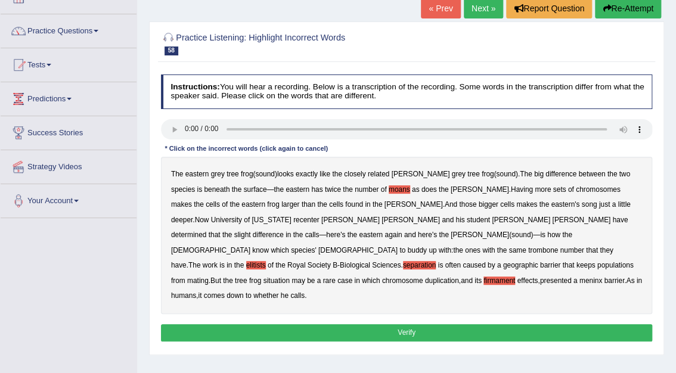
scroll to position [83, 0]
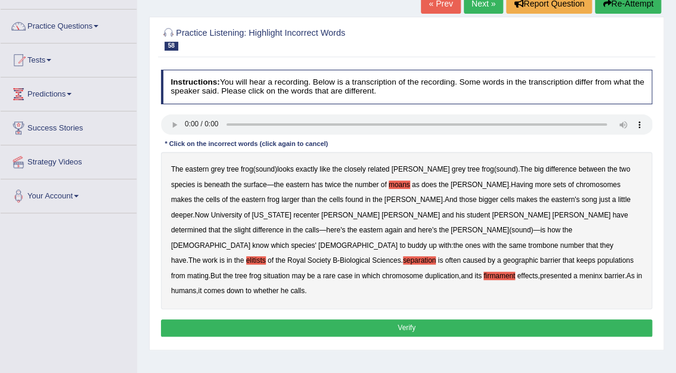
click at [402, 320] on button "Verify" at bounding box center [407, 328] width 492 height 17
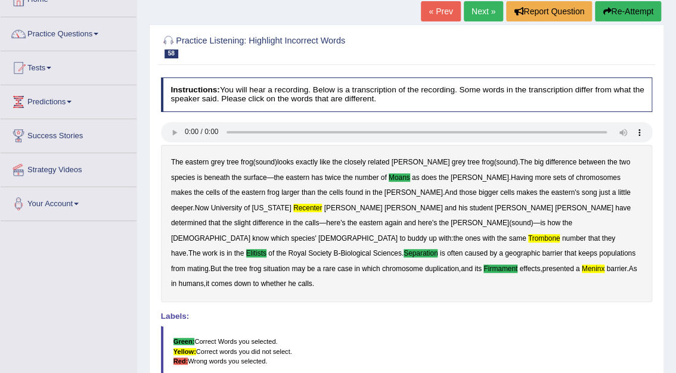
scroll to position [2, 0]
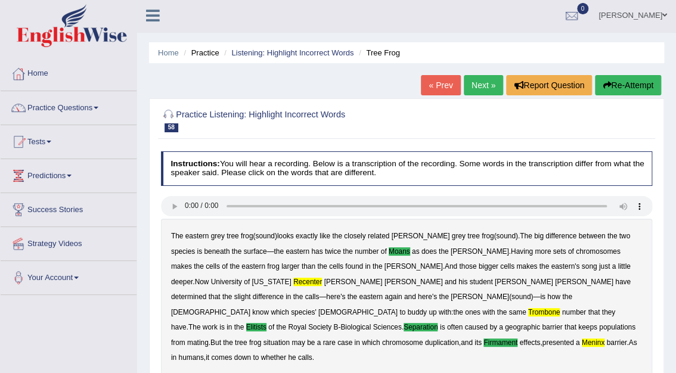
click at [486, 83] on link "Next »" at bounding box center [483, 85] width 39 height 20
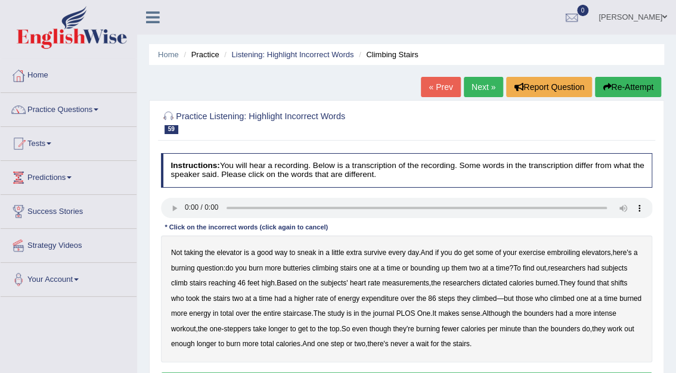
click at [371, 253] on b "survive" at bounding box center [375, 253] width 23 height 8
click at [290, 269] on b "butteries" at bounding box center [296, 268] width 27 height 8
click at [496, 284] on b "dictated" at bounding box center [494, 283] width 25 height 8
click at [622, 282] on b "shifts" at bounding box center [618, 283] width 17 height 8
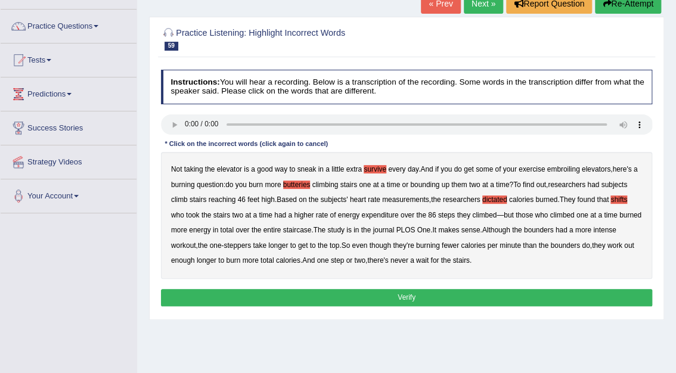
scroll to position [89, 0]
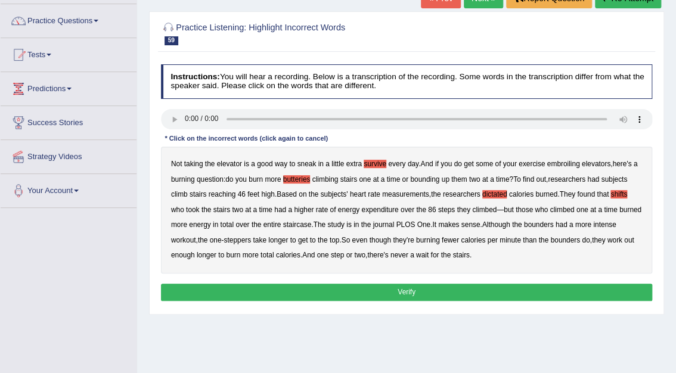
click at [432, 290] on button "Verify" at bounding box center [407, 292] width 492 height 17
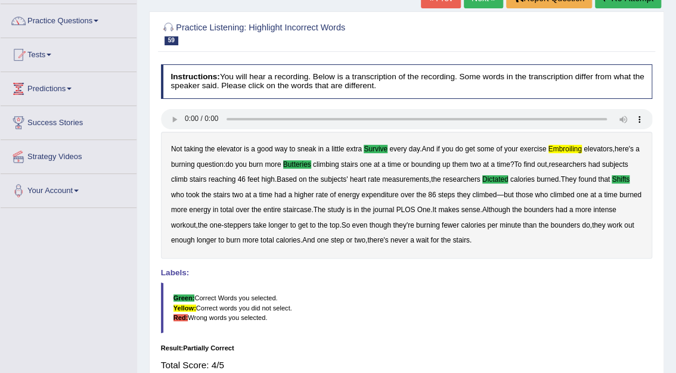
click at [674, 17] on div "Home Practice Listening: Highlight Incorrect Words Climbing Stairs « Prev Next …" at bounding box center [406, 209] width 539 height 596
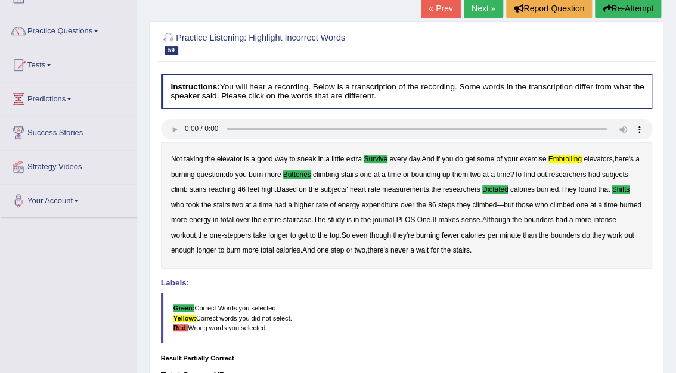
scroll to position [70, 0]
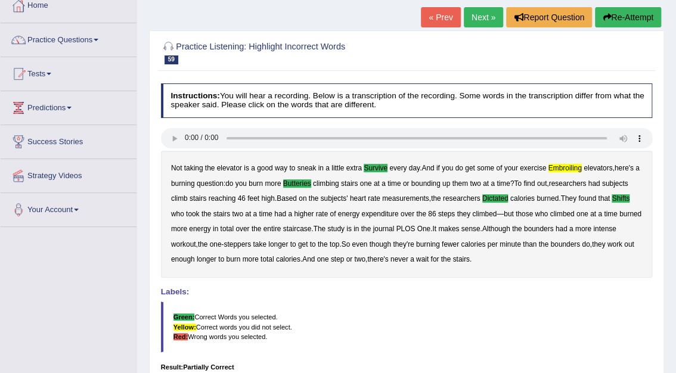
click at [486, 21] on link "Next »" at bounding box center [483, 17] width 39 height 20
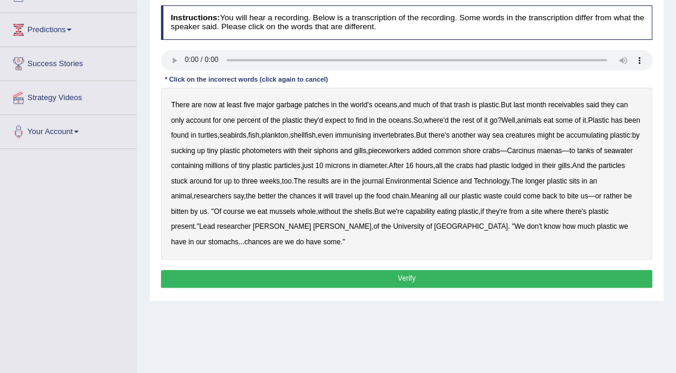
scroll to position [147, 0]
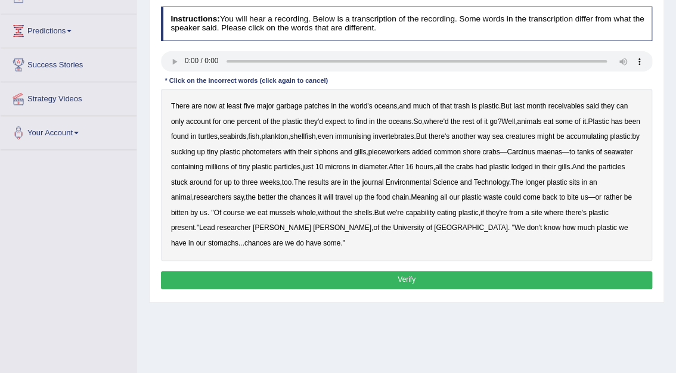
click at [566, 106] on b "receivables" at bounding box center [566, 106] width 36 height 8
click at [371, 134] on b "immunising" at bounding box center [353, 136] width 36 height 8
click at [281, 153] on b "photometers" at bounding box center [261, 152] width 39 height 8
click at [410, 151] on b "pieceworkers" at bounding box center [389, 152] width 42 height 8
click at [506, 203] on div "There are now at least five major garbage patches in the world's oceans , and m…" at bounding box center [407, 175] width 492 height 172
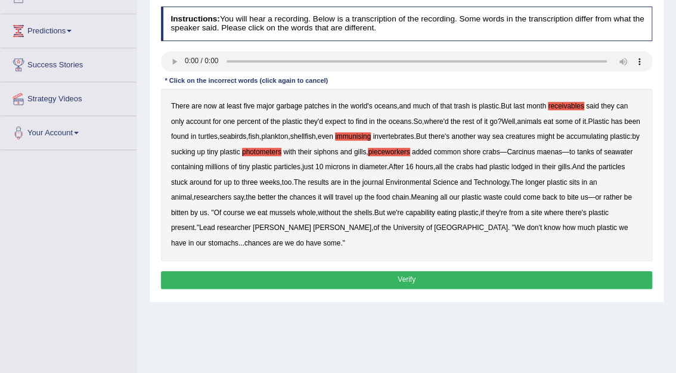
click at [421, 272] on button "Verify" at bounding box center [407, 279] width 492 height 17
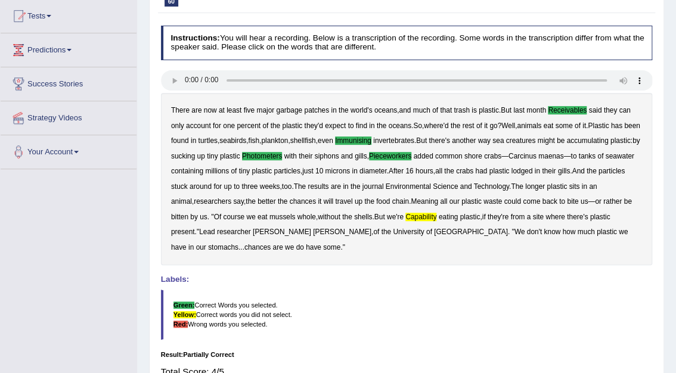
scroll to position [122, 0]
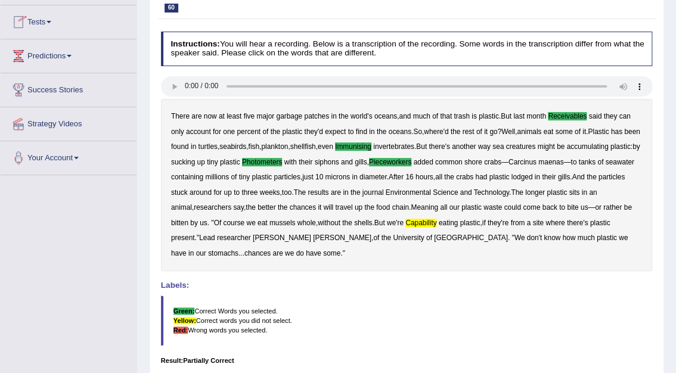
click at [675, 20] on div "Home Practice Listening: Highlight Incorrect Words Garbage Patches « Prev Next …" at bounding box center [406, 176] width 539 height 596
click at [673, 12] on div "Home Practice Listening: Highlight Incorrect Words Garbage Patches « Prev Next …" at bounding box center [406, 176] width 539 height 596
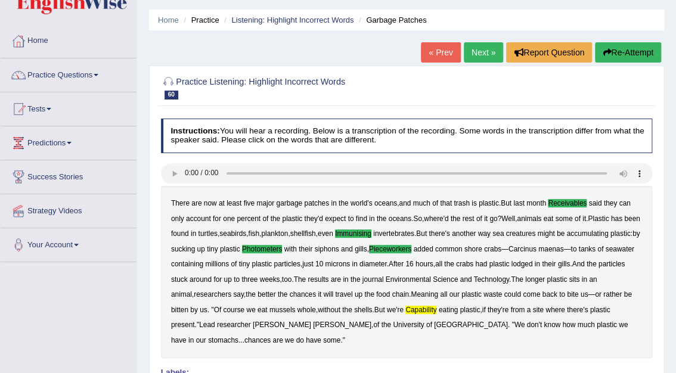
scroll to position [0, 0]
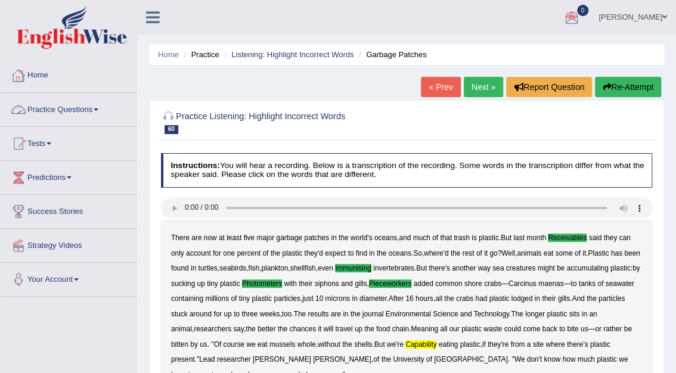
click at [66, 107] on link "Practice Questions" at bounding box center [69, 108] width 136 height 30
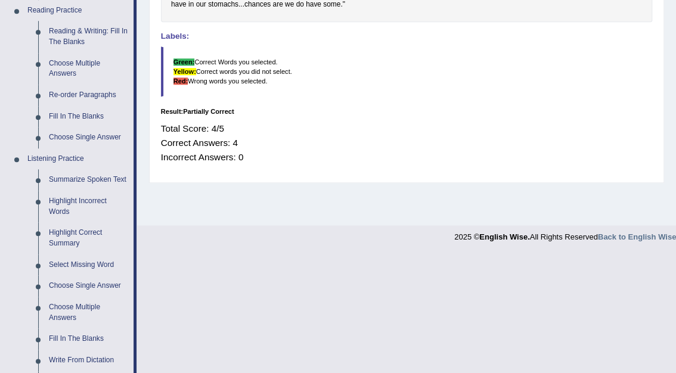
scroll to position [362, 0]
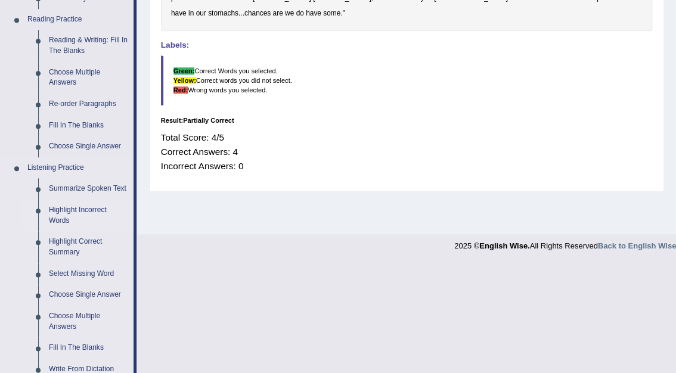
click at [91, 205] on link "Highlight Incorrect Words" at bounding box center [89, 216] width 90 height 32
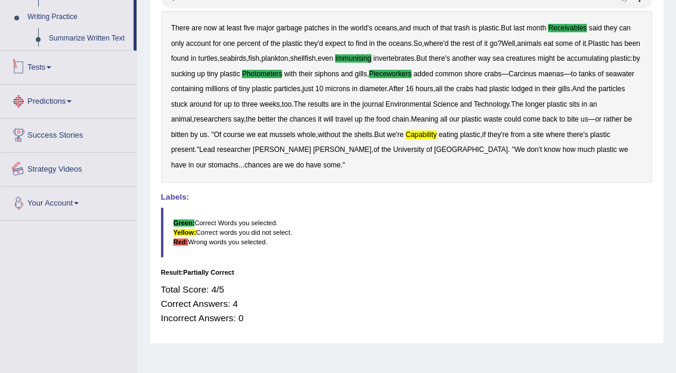
scroll to position [253, 0]
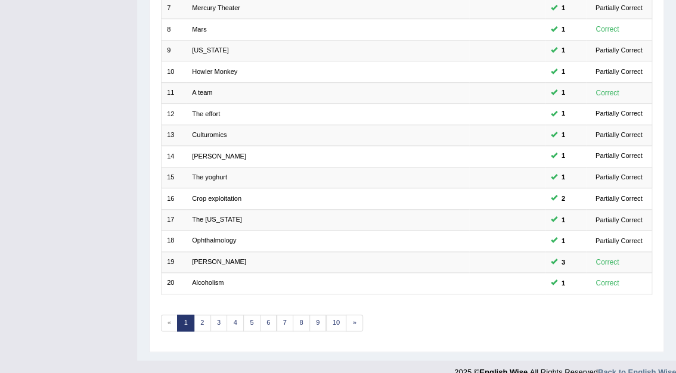
scroll to position [313, 0]
click at [201, 314] on link "2" at bounding box center [202, 322] width 17 height 17
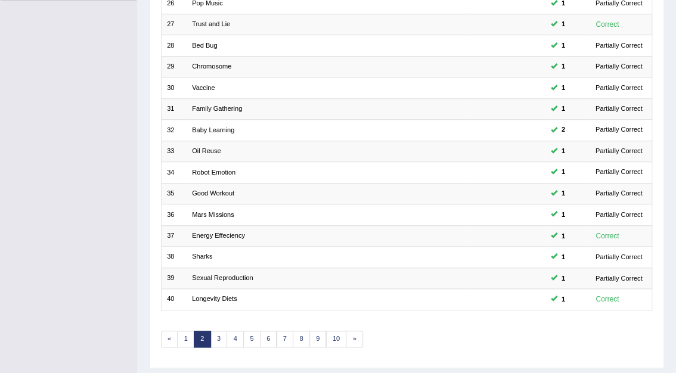
scroll to position [313, 0]
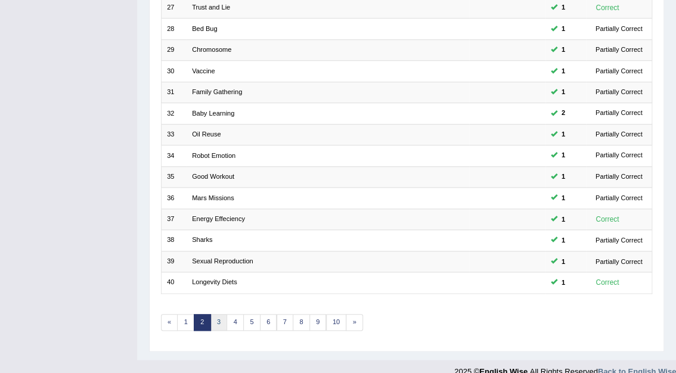
click at [221, 314] on link "3" at bounding box center [218, 322] width 17 height 17
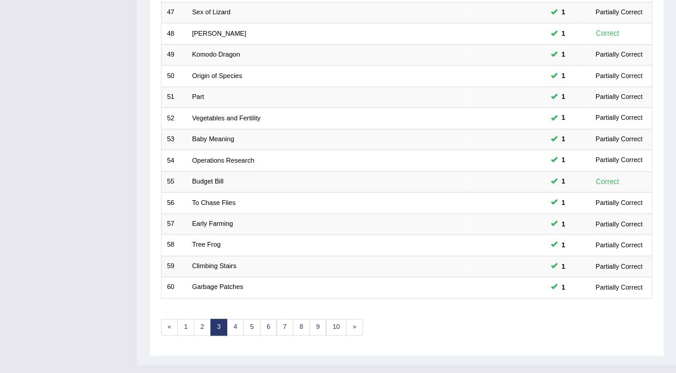
scroll to position [313, 0]
